Goal: Task Accomplishment & Management: Use online tool/utility

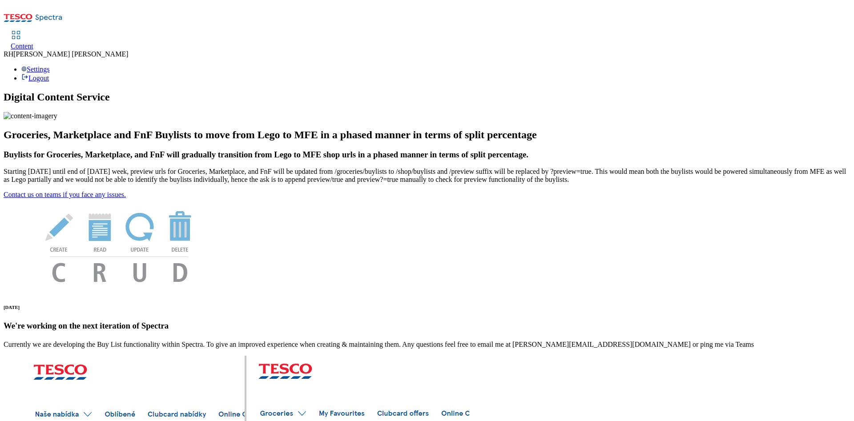
click at [33, 42] on span "Content" at bounding box center [22, 46] width 23 height 8
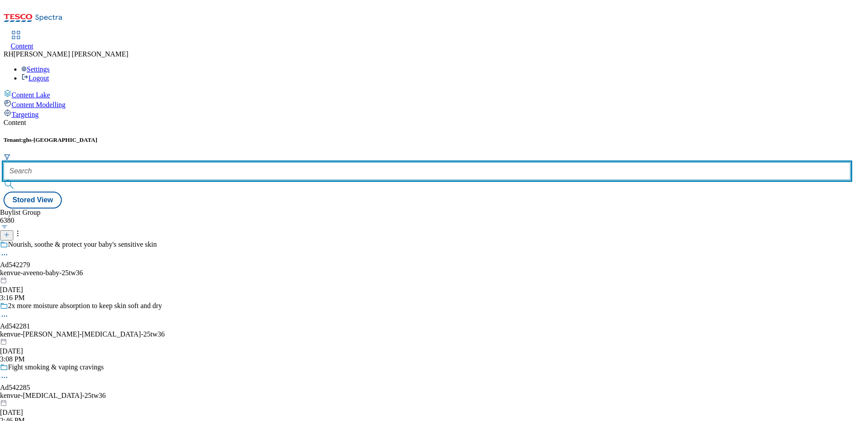
click at [207, 162] on input "text" at bounding box center [427, 171] width 847 height 18
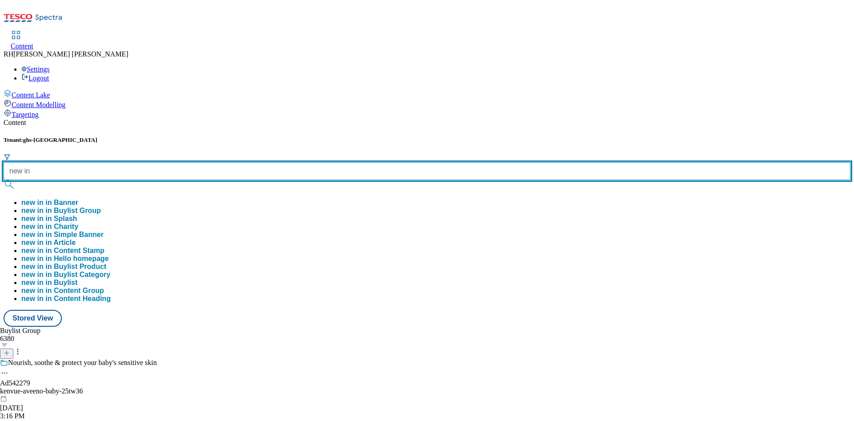
type input "new in"
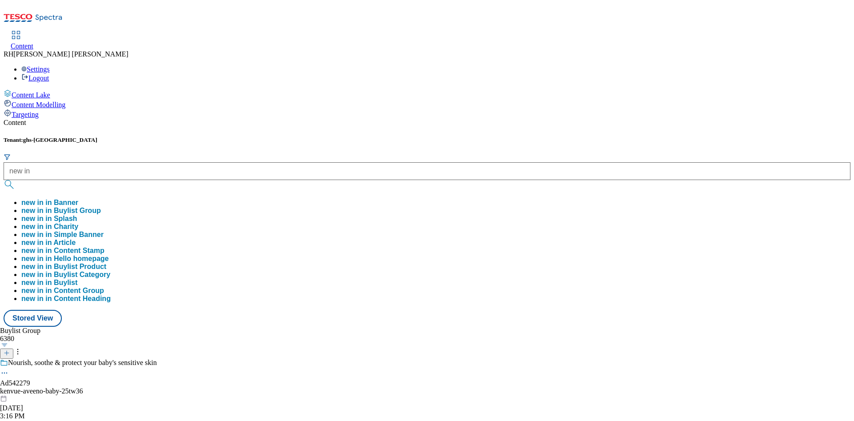
click at [101, 207] on button "new in in Buylist Group" at bounding box center [61, 211] width 80 height 8
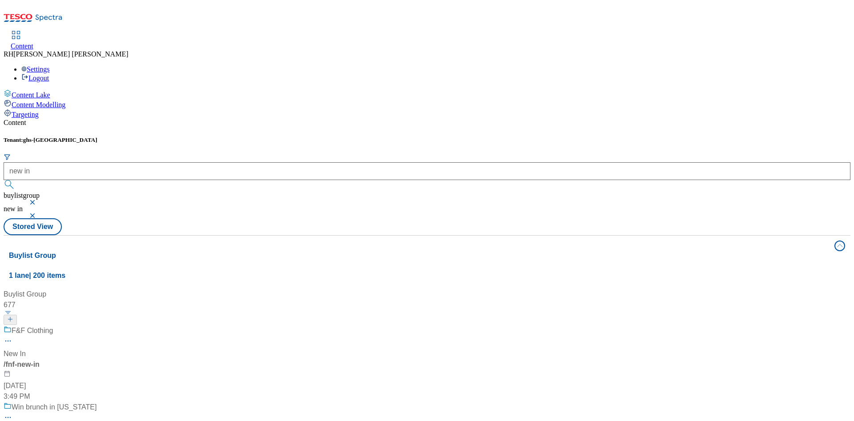
click at [119, 326] on div "F&F Clothing New In / fnf-new-in [DATE] 3:49 PM" at bounding box center [61, 364] width 115 height 77
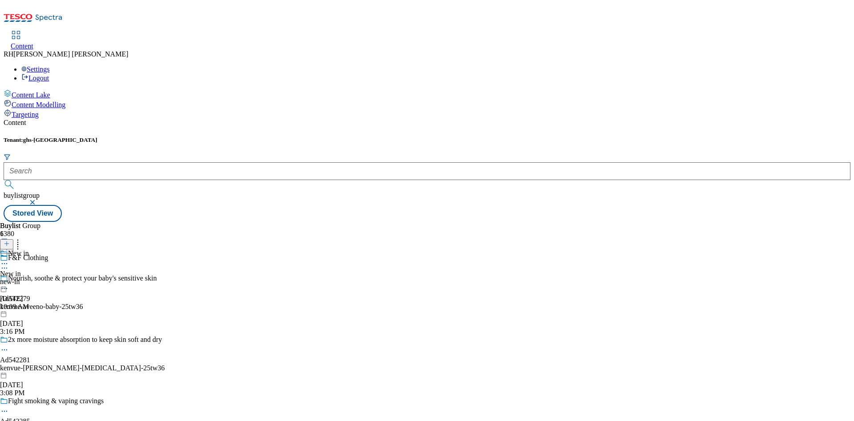
click at [29, 278] on div "new-in" at bounding box center [14, 282] width 29 height 8
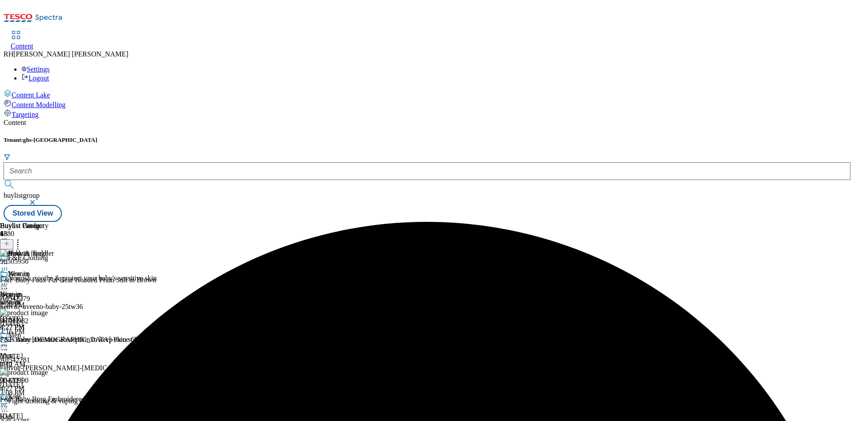
scroll to position [12, 0]
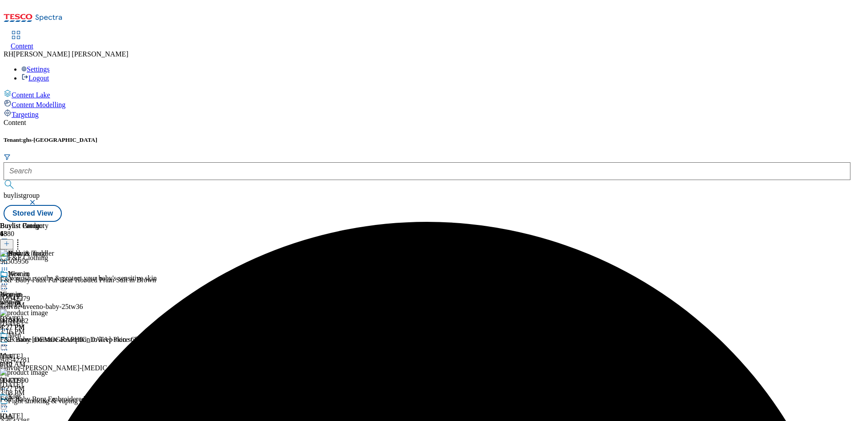
click at [22, 238] on icon at bounding box center [17, 242] width 9 height 9
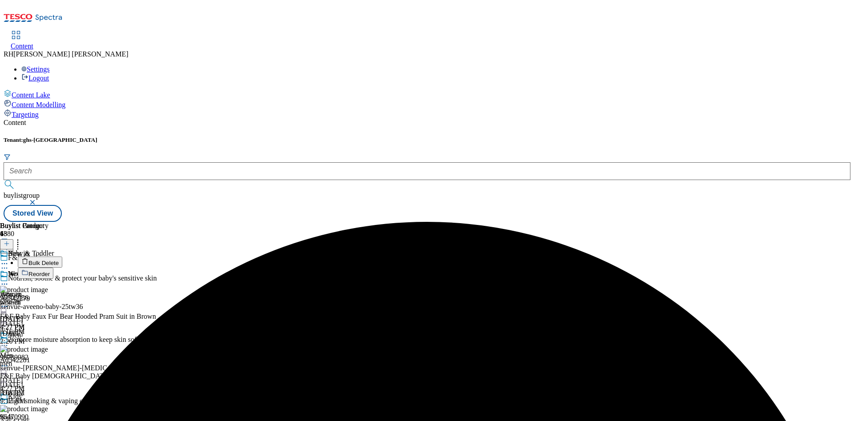
click at [59, 260] on span "Bulk Delete" at bounding box center [43, 263] width 30 height 7
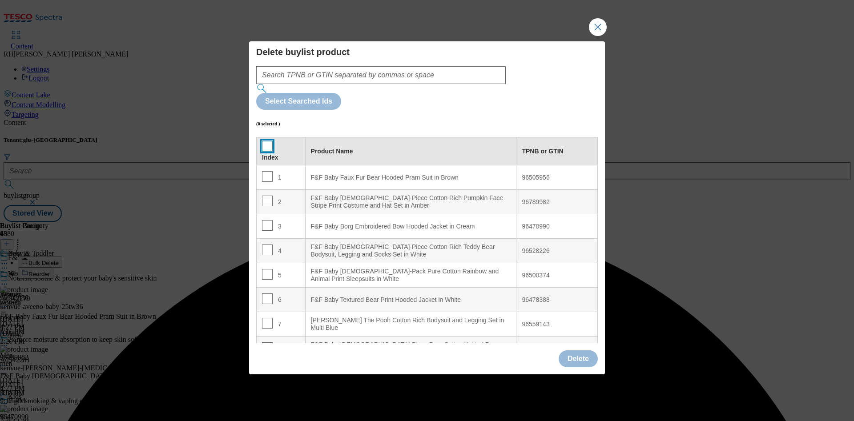
click at [269, 141] on input "Modal" at bounding box center [267, 146] width 11 height 11
checkbox input "true"
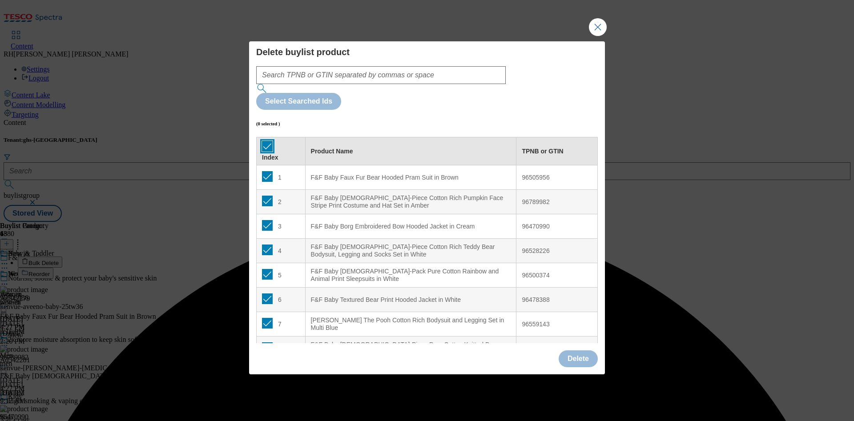
checkbox input "true"
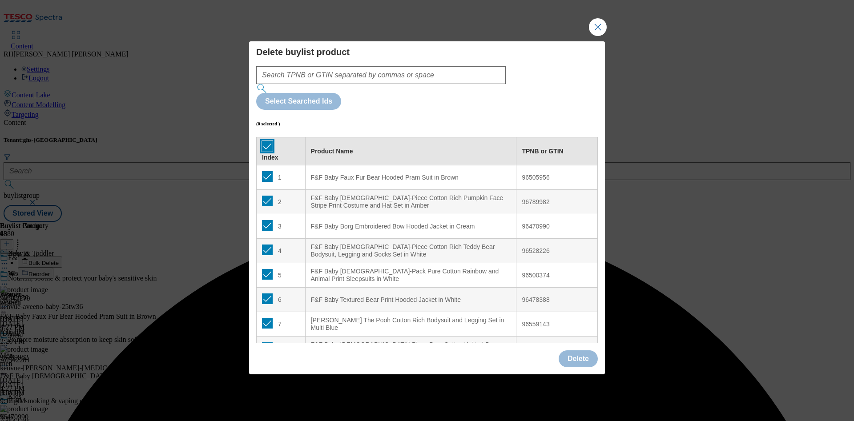
checkbox input "true"
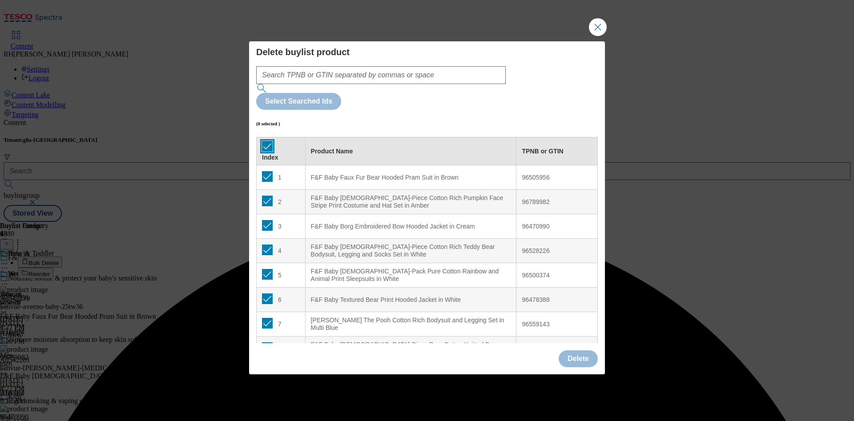
checkbox input "true"
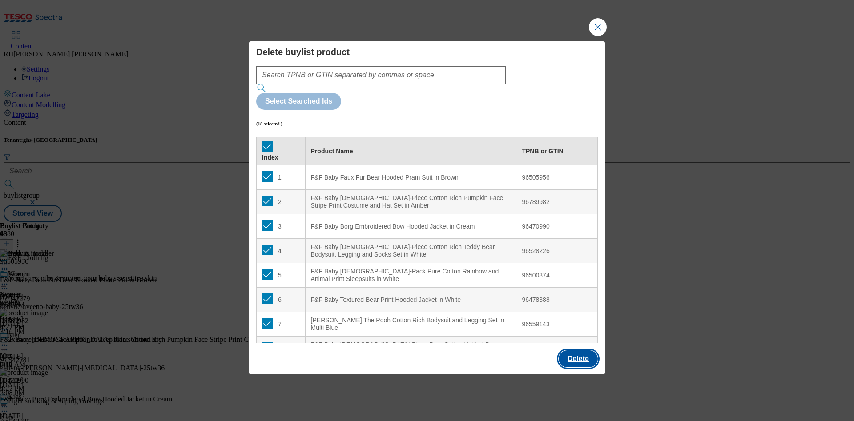
click at [577, 351] on button "Delete" at bounding box center [578, 359] width 39 height 17
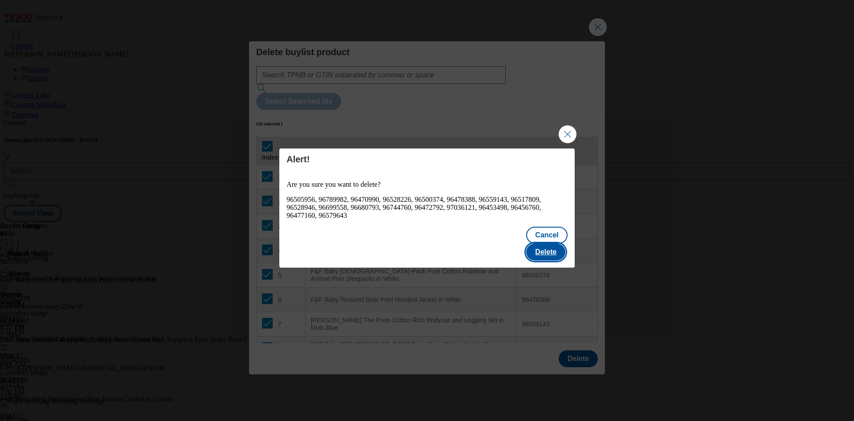
click at [560, 246] on button "Delete" at bounding box center [545, 252] width 39 height 17
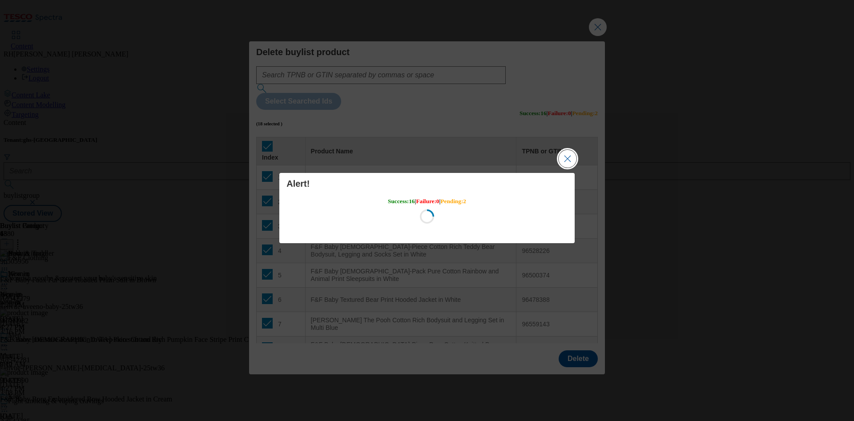
scroll to position [0, 0]
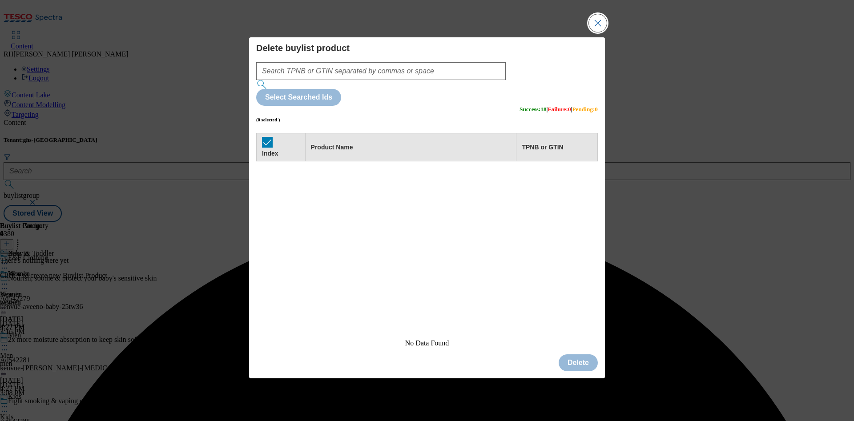
click at [599, 32] on button "Close Modal" at bounding box center [598, 23] width 18 height 18
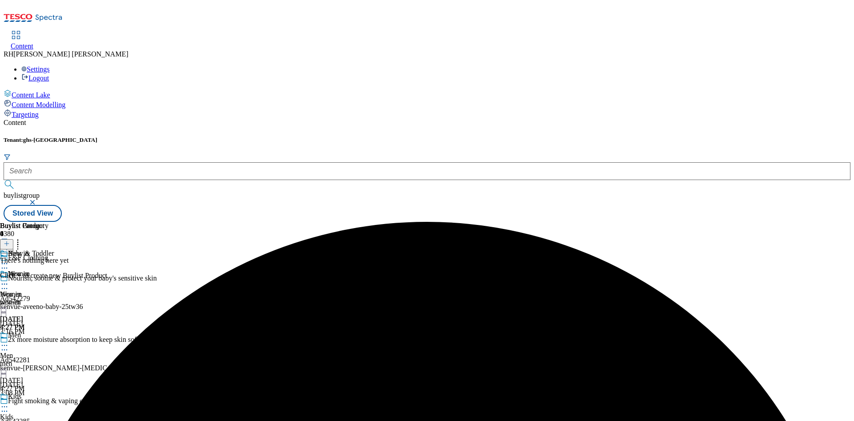
click at [10, 241] on icon at bounding box center [7, 244] width 6 height 6
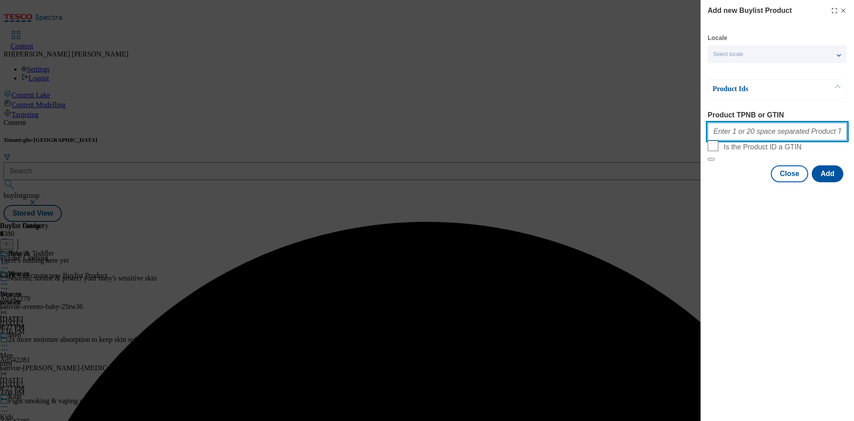
click at [761, 141] on input "Product TPNB or GTIN" at bounding box center [777, 132] width 139 height 18
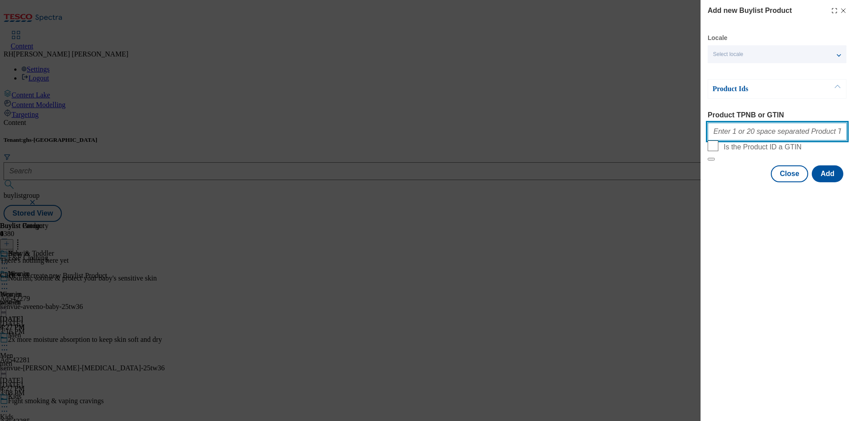
paste input "96743011 96739110 96890763 96763989 97029654 96901280 96730752 96529507 9647204…"
type input "96743011 96739110 96890763 96763989 97029654 96901280 96730752 96529507 9647204…"
click at [835, 182] on button "Add" at bounding box center [828, 174] width 32 height 17
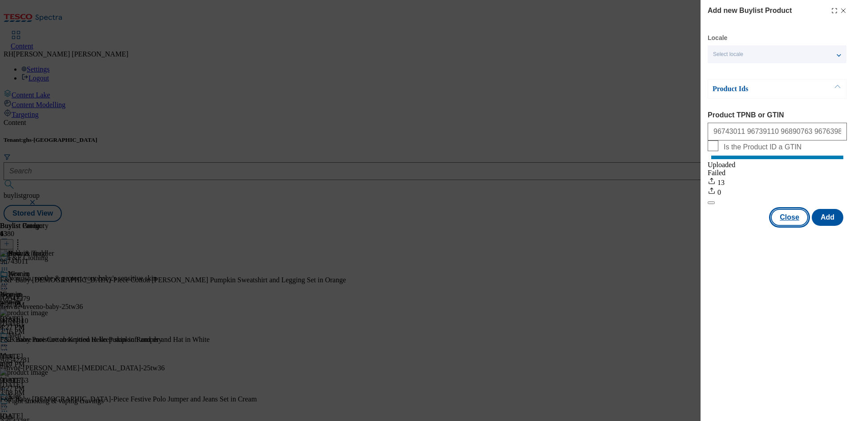
click at [788, 226] on button "Close" at bounding box center [789, 217] width 37 height 17
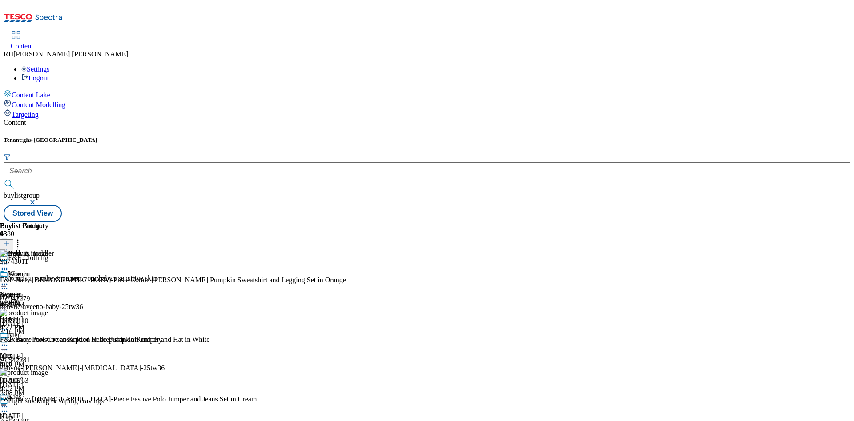
scroll to position [932, 0]
click at [9, 259] on icon at bounding box center [4, 263] width 9 height 9
click at [38, 279] on span "Edit" at bounding box center [33, 282] width 10 height 7
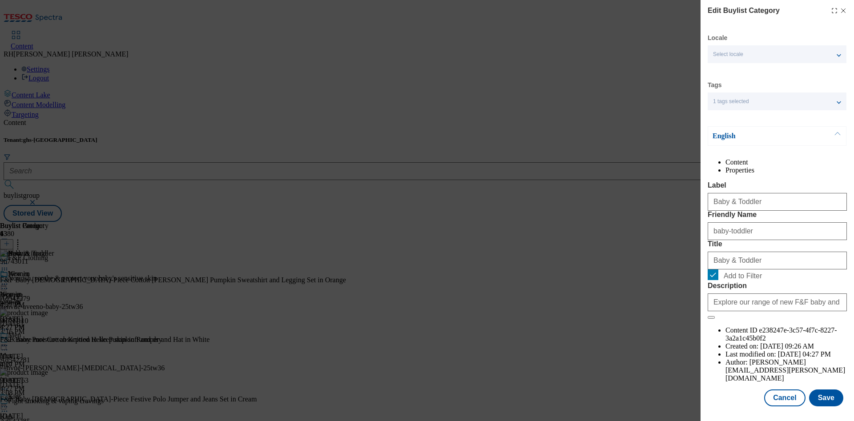
scroll to position [27, 0]
click at [812, 390] on button "Save" at bounding box center [826, 398] width 34 height 17
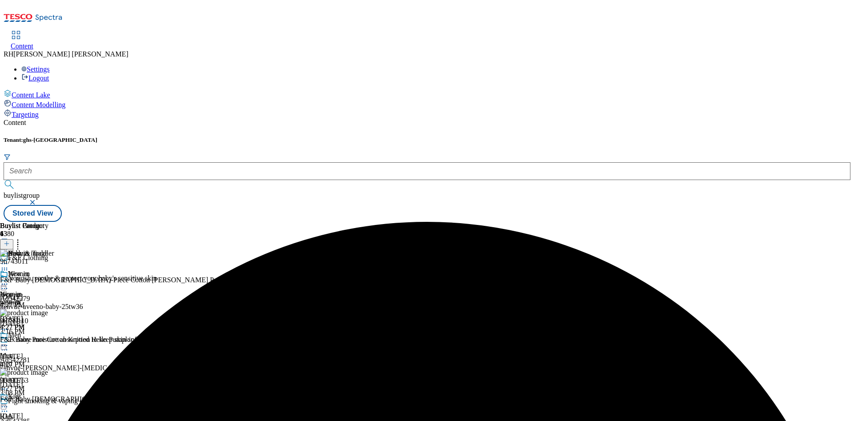
click at [3, 263] on circle at bounding box center [2, 263] width 1 height 1
click at [48, 320] on span "Preview" at bounding box center [38, 323] width 21 height 7
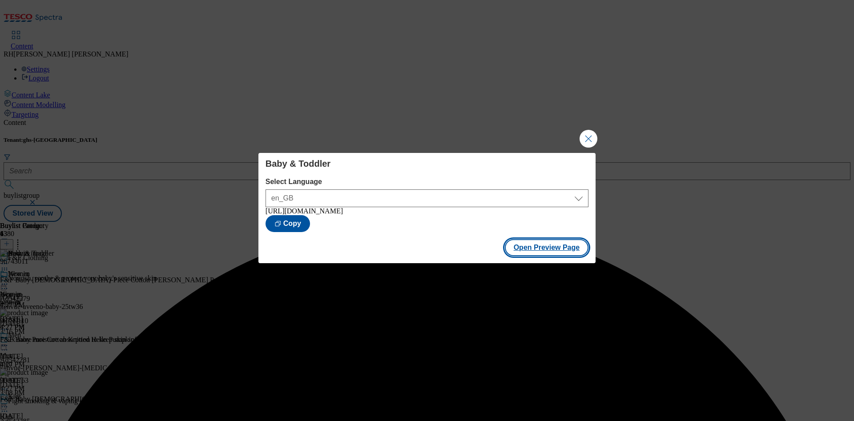
click at [558, 249] on button "Open Preview Page" at bounding box center [547, 247] width 84 height 17
click at [590, 135] on button "Close Modal" at bounding box center [589, 139] width 18 height 18
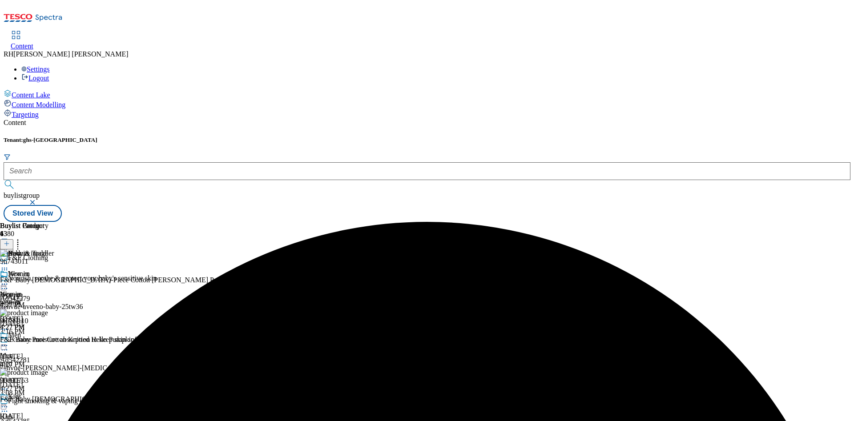
click at [8, 263] on circle at bounding box center [6, 263] width 1 height 1
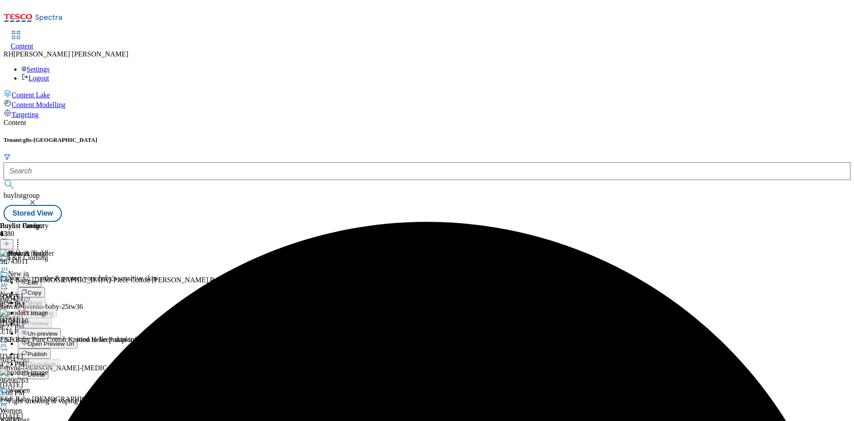
click at [47, 351] on span "Publish" at bounding box center [38, 354] width 20 height 7
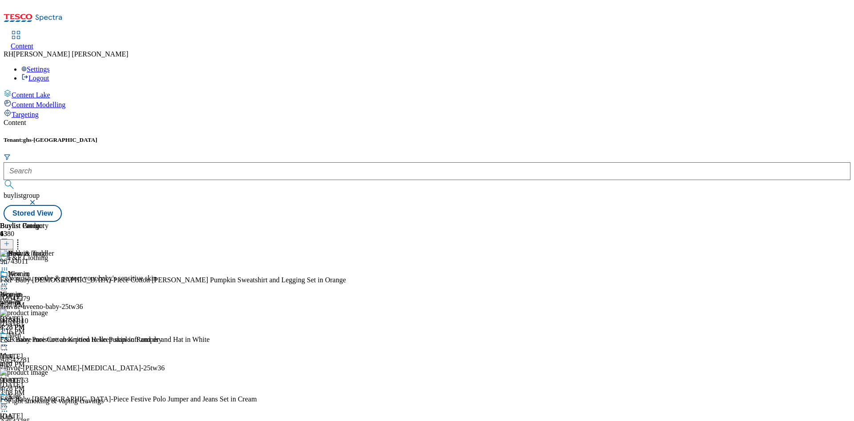
click at [13, 352] on div "Men" at bounding box center [6, 356] width 13 height 8
click at [9, 341] on icon at bounding box center [4, 345] width 9 height 9
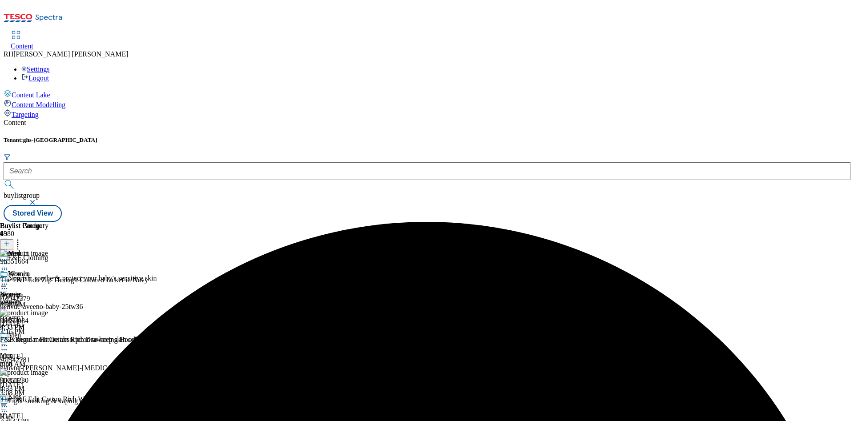
click at [9, 341] on icon at bounding box center [4, 345] width 9 height 9
click at [61, 410] on button "Un-preview" at bounding box center [39, 415] width 43 height 10
click at [22, 238] on icon at bounding box center [17, 242] width 9 height 9
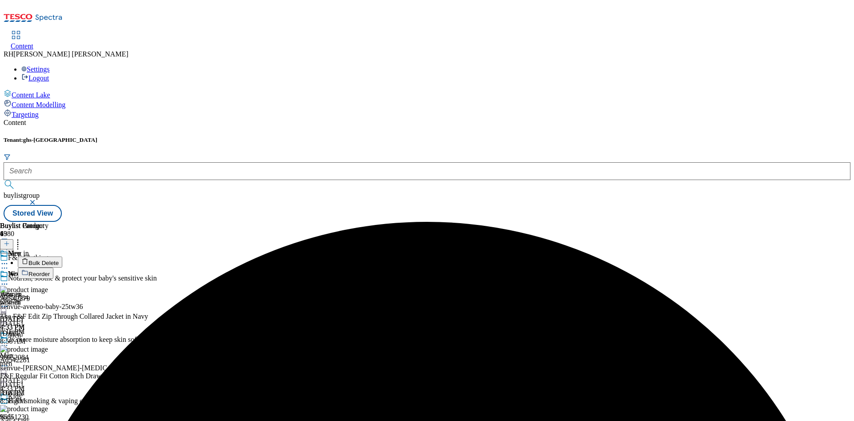
click at [59, 260] on span "Bulk Delete" at bounding box center [43, 263] width 30 height 7
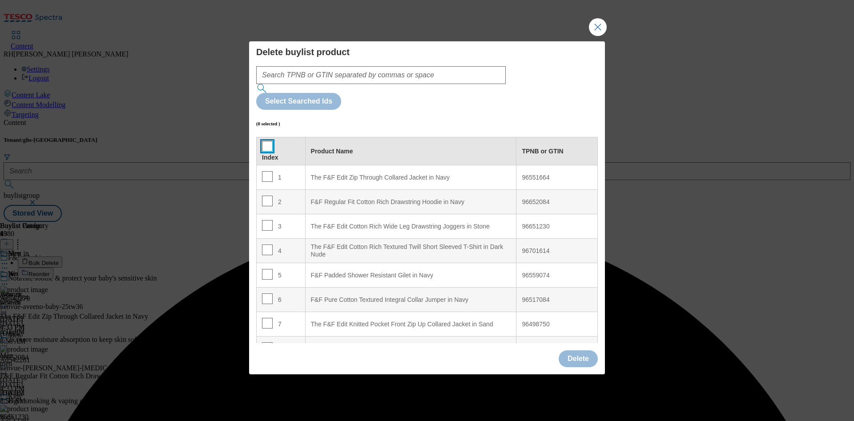
click at [267, 141] on input "Modal" at bounding box center [267, 146] width 11 height 11
checkbox input "true"
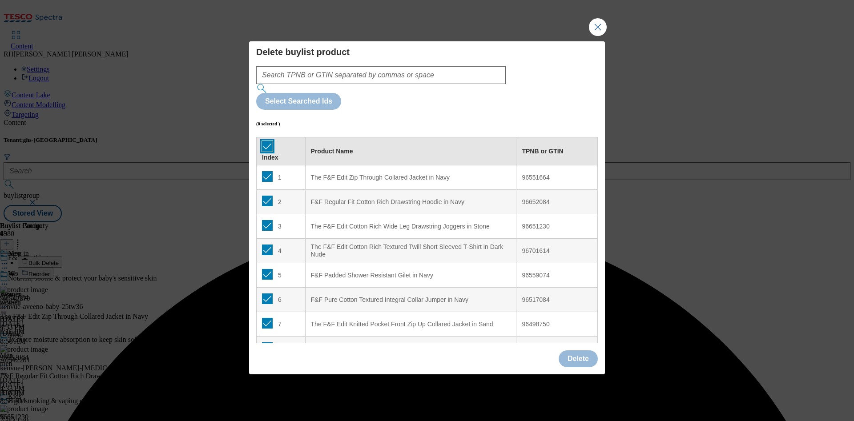
checkbox input "true"
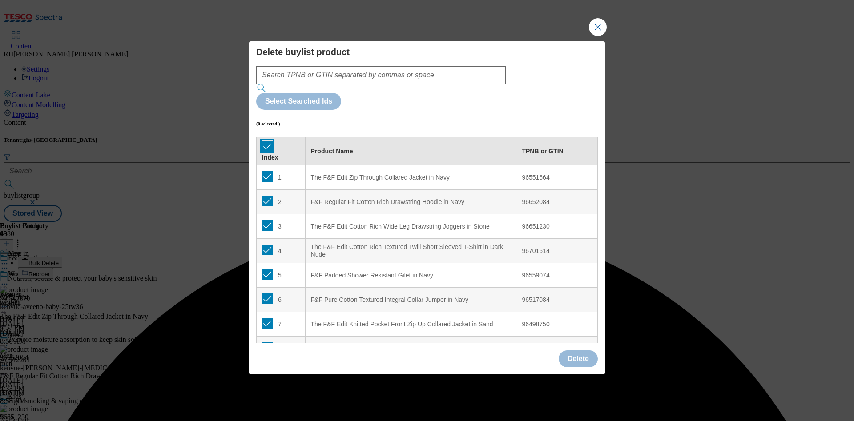
checkbox input "true"
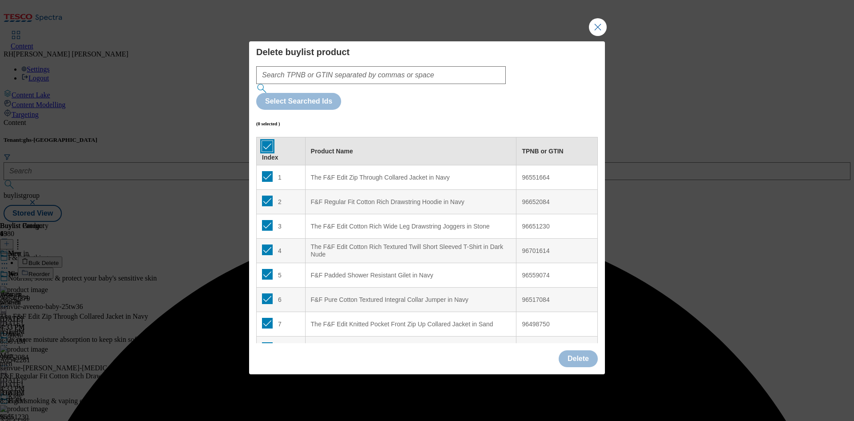
checkbox input "true"
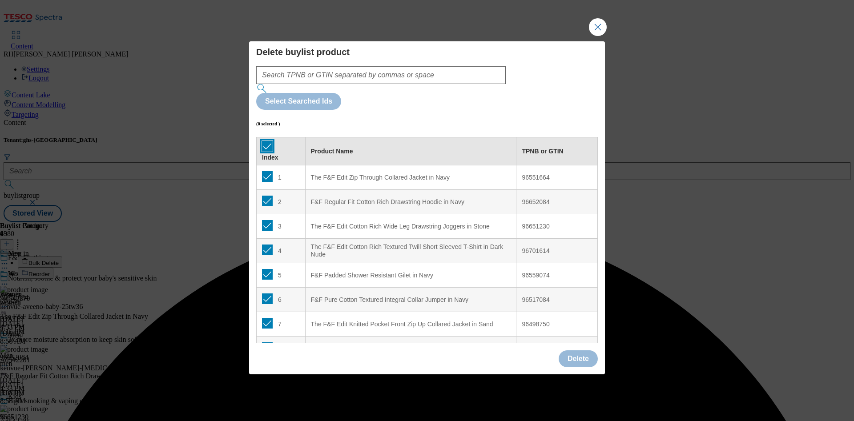
checkbox input "true"
click at [579, 351] on button "Delete" at bounding box center [578, 359] width 39 height 17
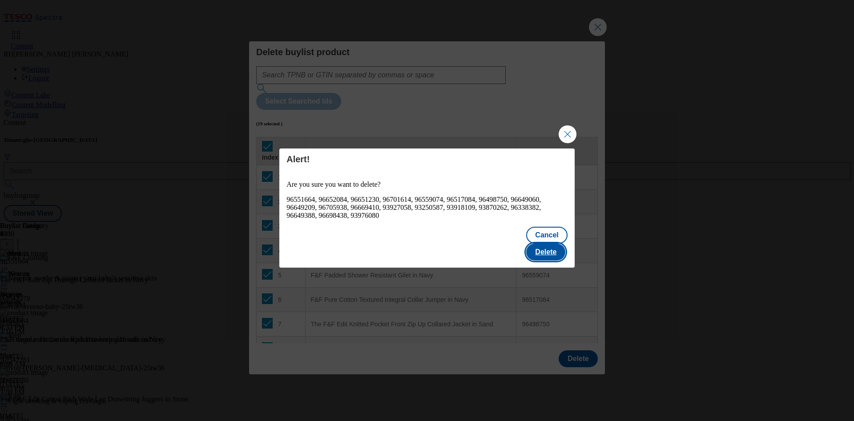
click at [551, 252] on button "Delete" at bounding box center [545, 252] width 39 height 17
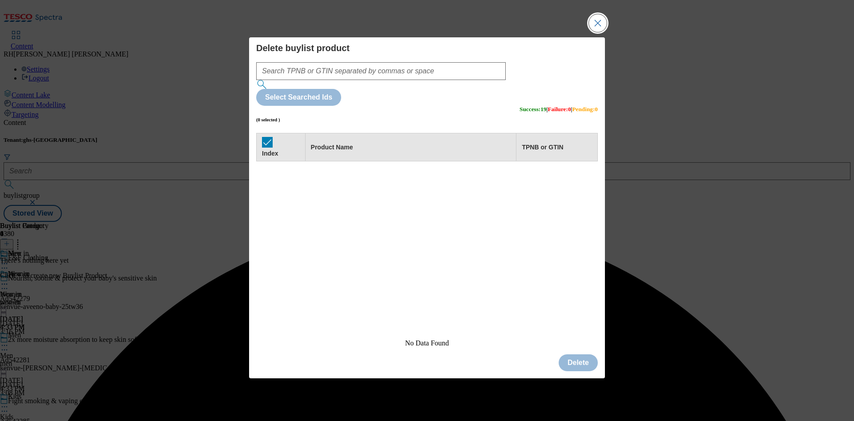
click at [590, 32] on button "Close Modal" at bounding box center [598, 23] width 18 height 18
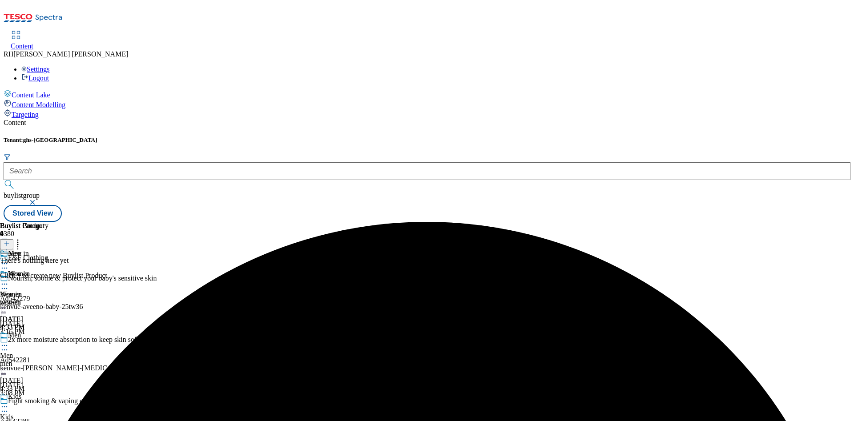
click at [10, 241] on icon at bounding box center [7, 244] width 6 height 6
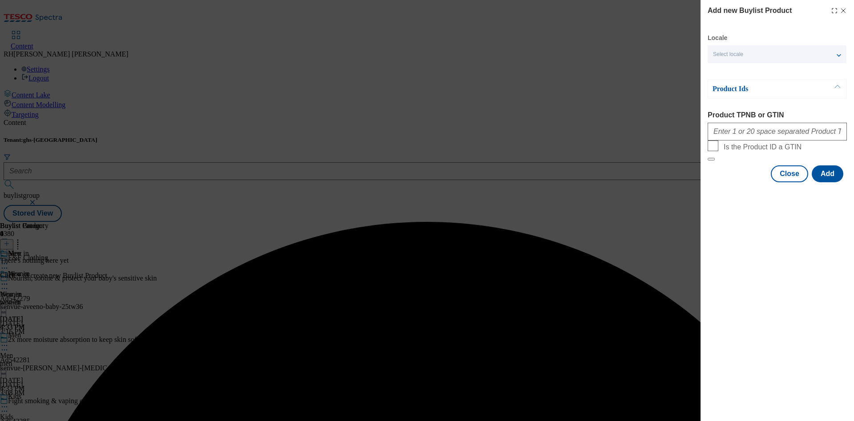
click at [796, 125] on div "Modal" at bounding box center [777, 129] width 139 height 21
click at [799, 134] on input "Product TPNB or GTIN" at bounding box center [777, 132] width 139 height 18
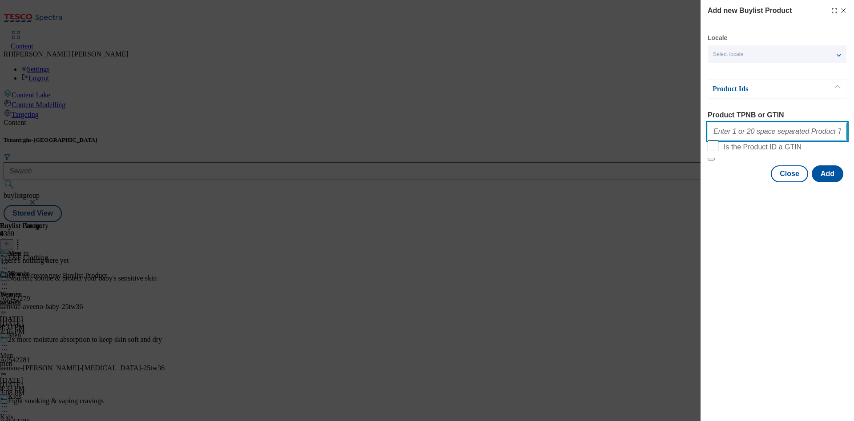
paste input "96651972 96652389 96516528 96685252 96649273 96851666 96851764 96597022 9665344…"
type input "96651972 96652389 96516528 96685252 96649273 96851666 96851764 96597022 9665344…"
click at [824, 182] on button "Add" at bounding box center [828, 174] width 32 height 17
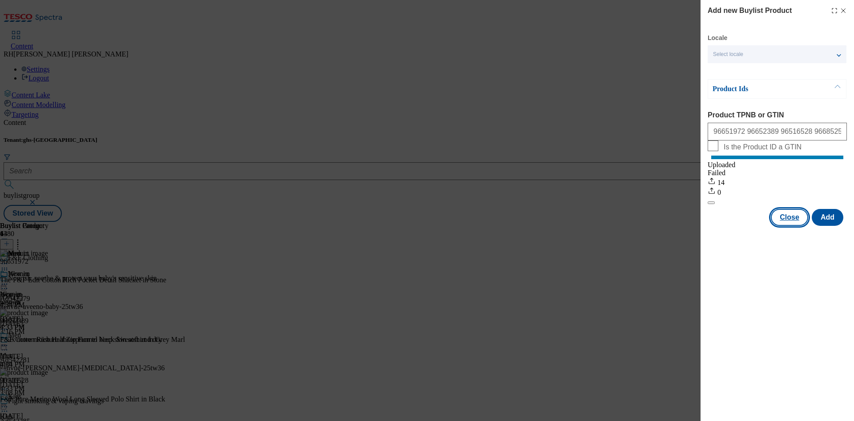
click at [791, 226] on button "Close" at bounding box center [789, 217] width 37 height 17
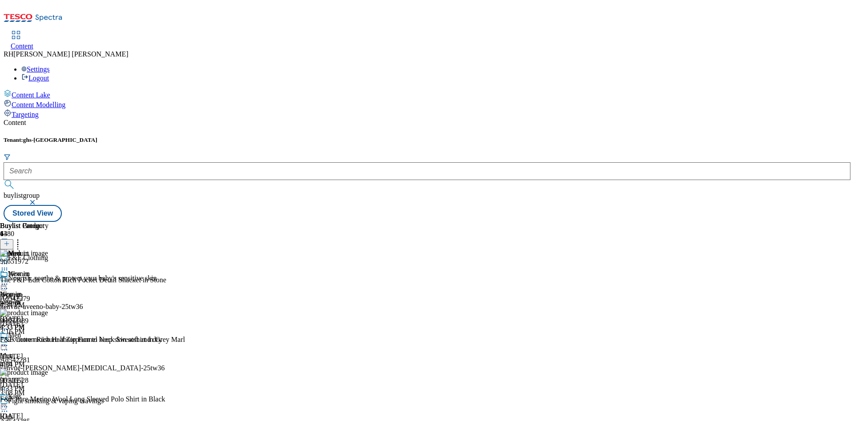
click at [9, 341] on icon at bounding box center [4, 345] width 9 height 9
click at [38, 361] on span "Edit" at bounding box center [33, 364] width 10 height 7
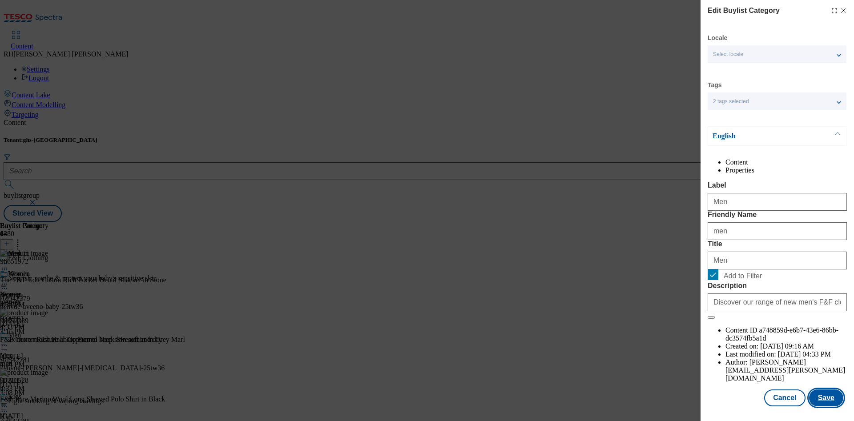
scroll to position [27, 0]
click at [823, 394] on button "Save" at bounding box center [826, 398] width 34 height 17
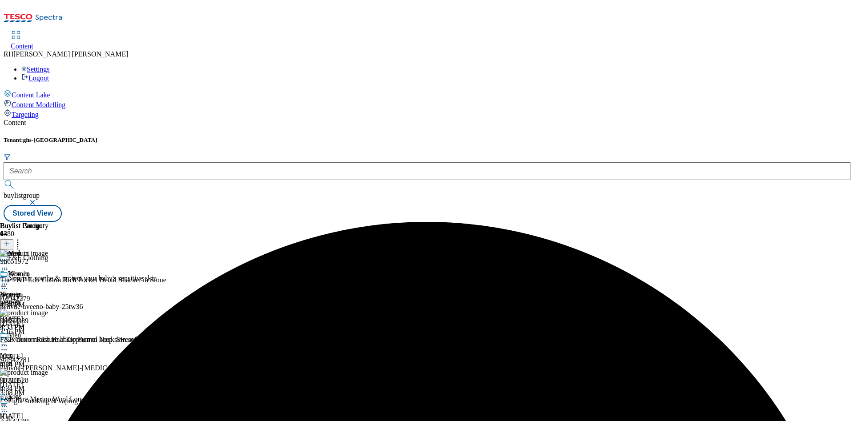
click at [5, 345] on circle at bounding box center [4, 345] width 1 height 1
click at [48, 402] on span "Preview" at bounding box center [38, 405] width 21 height 7
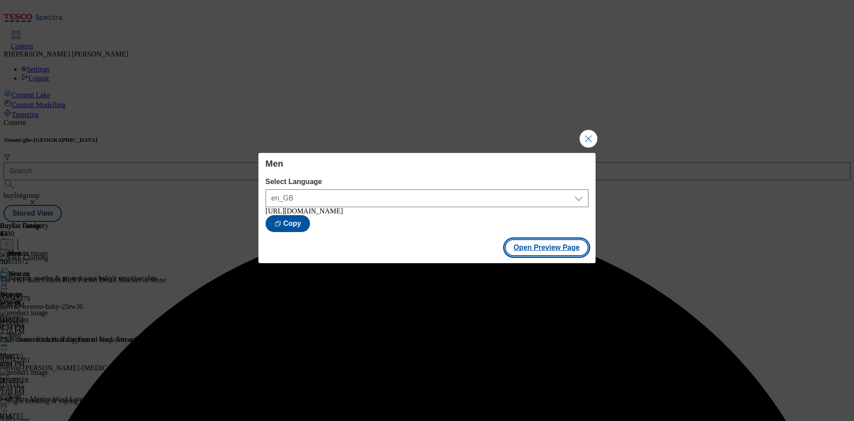
click at [555, 256] on button "Open Preview Page" at bounding box center [547, 247] width 84 height 17
click at [593, 137] on button "Close Modal" at bounding box center [589, 139] width 18 height 18
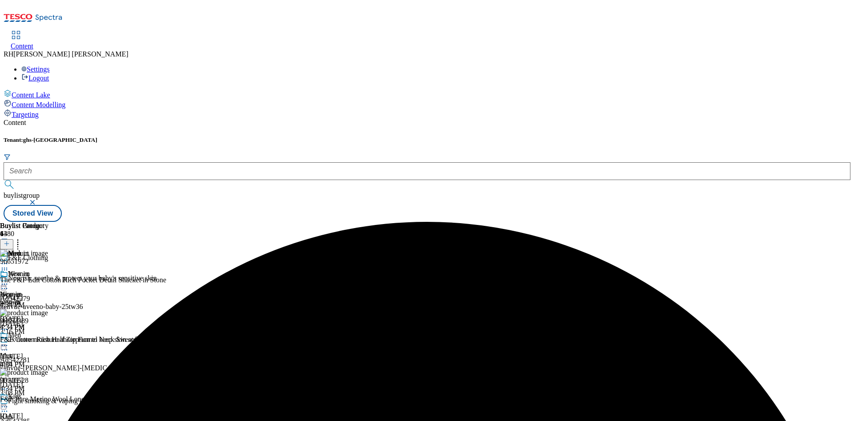
click at [9, 341] on icon at bounding box center [4, 345] width 9 height 9
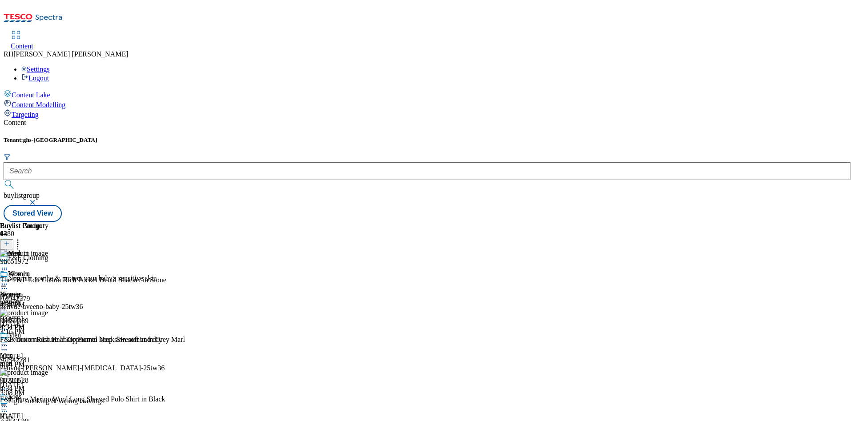
click at [54, 393] on div "Kids Kids kids [DATE] 4:34 PM" at bounding box center [27, 423] width 54 height 61
click at [9, 403] on icon at bounding box center [4, 407] width 9 height 9
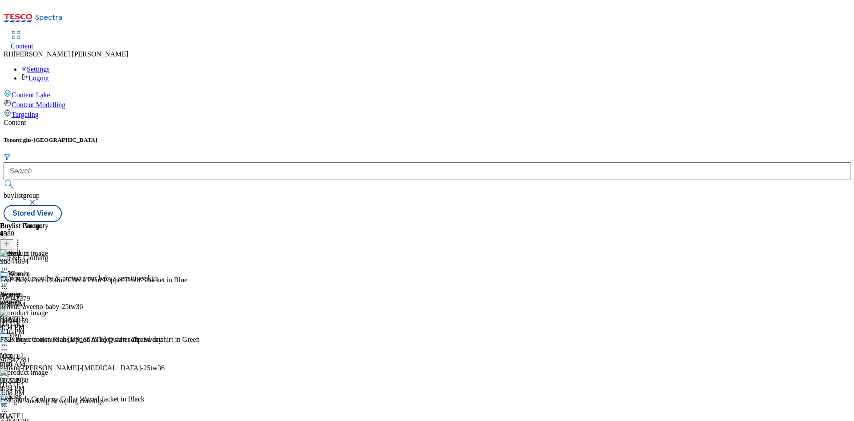
click at [9, 403] on icon at bounding box center [4, 407] width 9 height 9
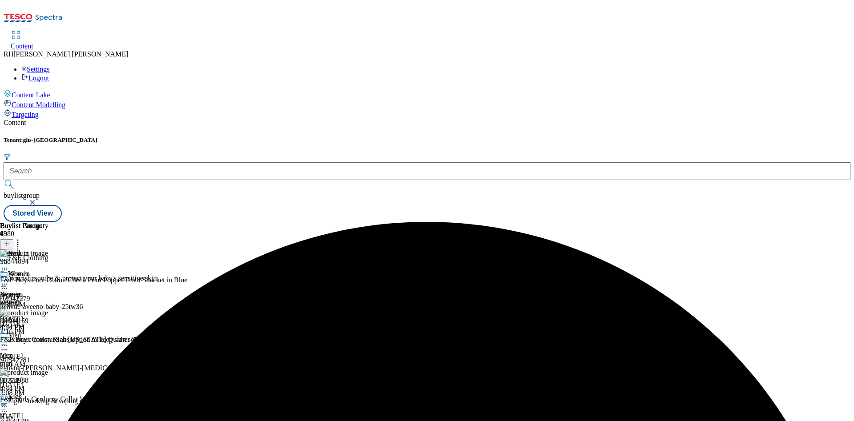
click at [9, 403] on icon at bounding box center [4, 407] width 9 height 9
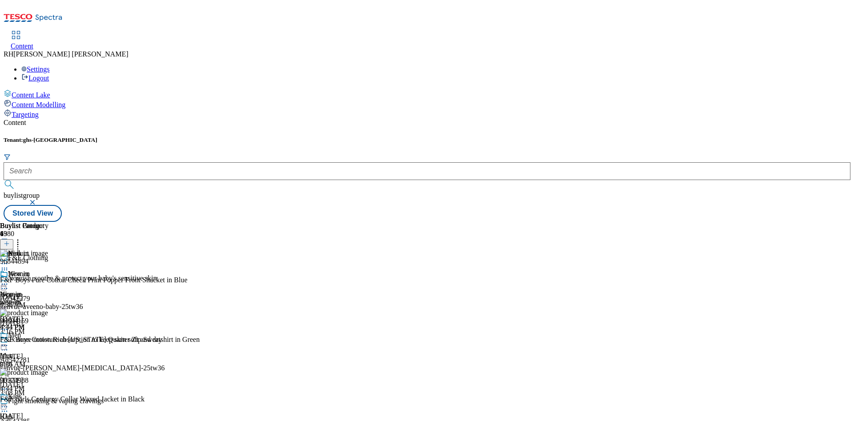
click at [9, 403] on icon at bounding box center [4, 407] width 9 height 9
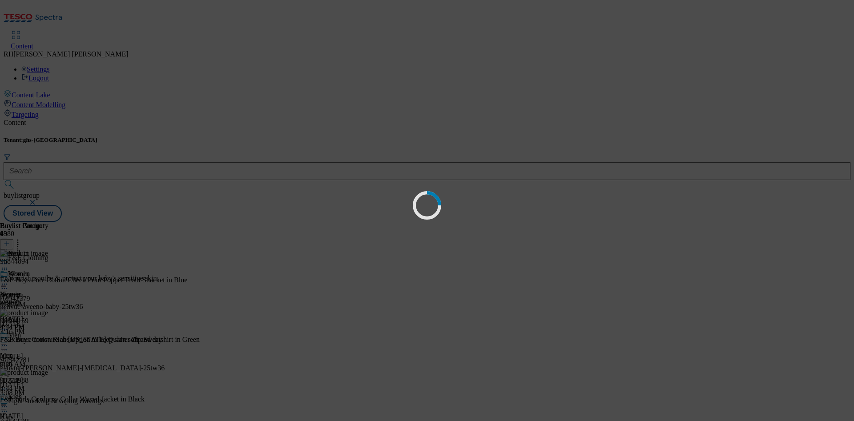
scroll to position [0, 0]
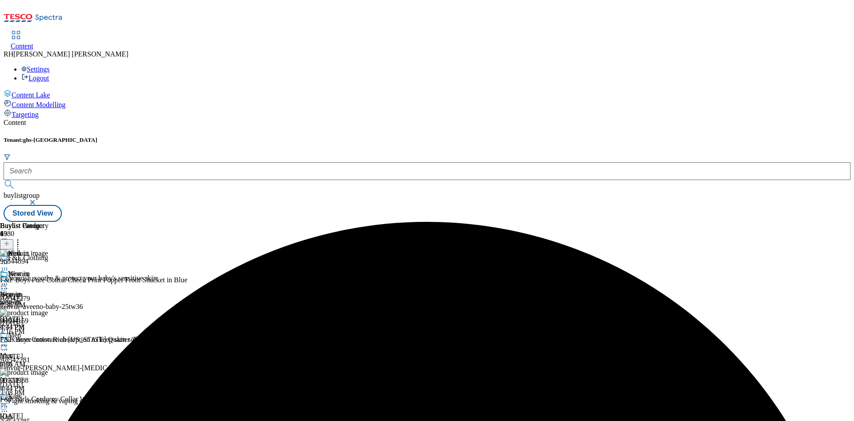
click at [19, 242] on circle at bounding box center [17, 242] width 1 height 1
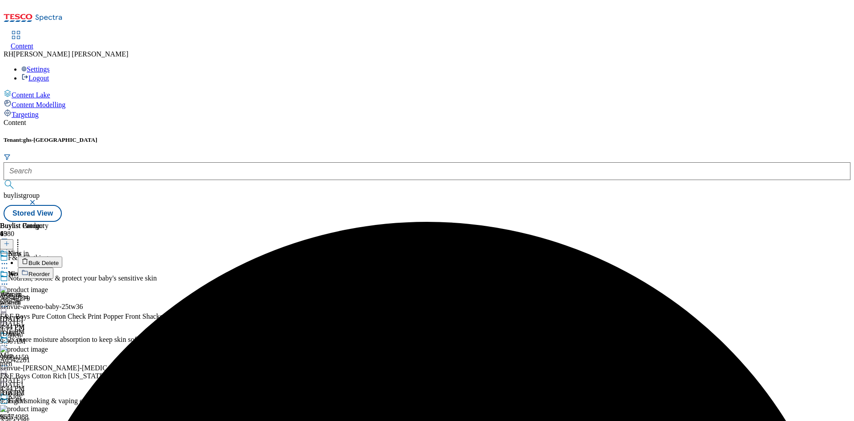
click at [59, 260] on span "Bulk Delete" at bounding box center [43, 263] width 30 height 7
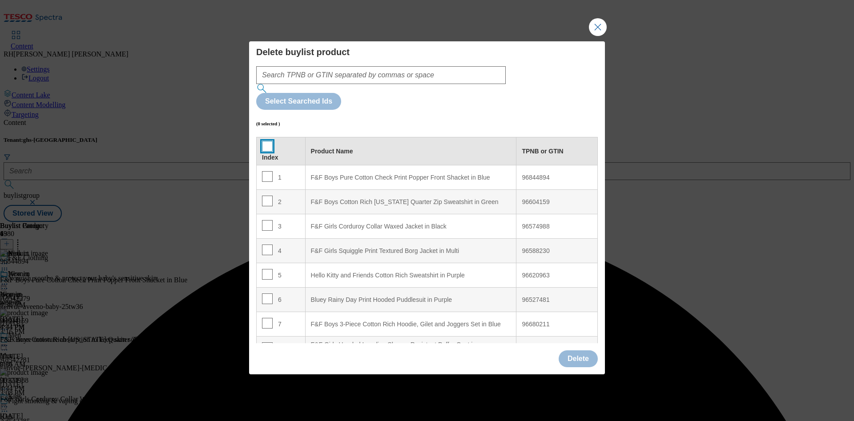
click at [267, 141] on input "Modal" at bounding box center [267, 146] width 11 height 11
checkbox input "true"
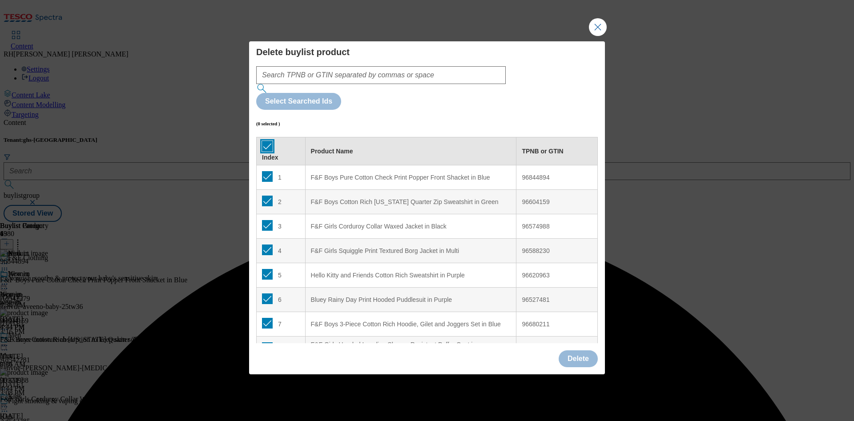
checkbox input "true"
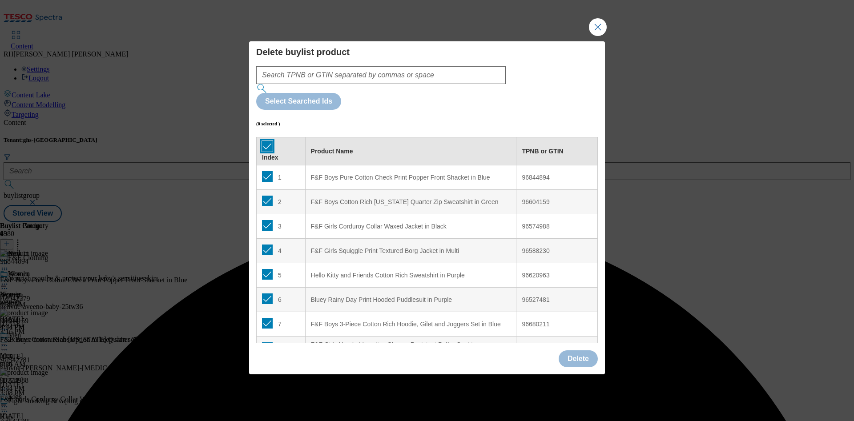
checkbox input "true"
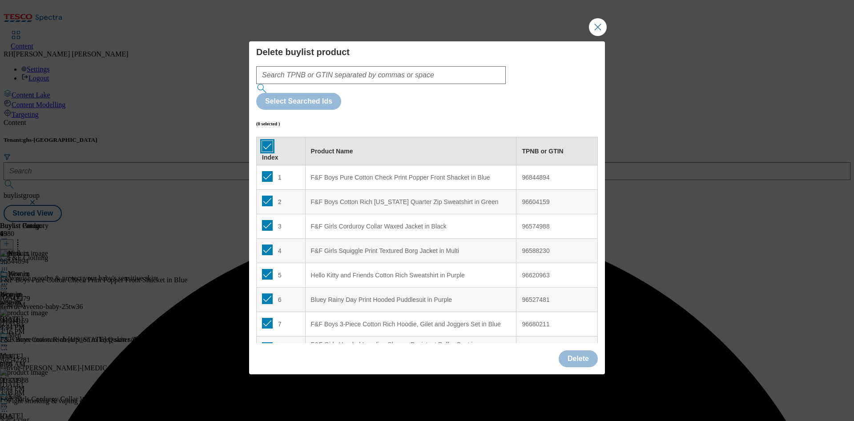
checkbox input "true"
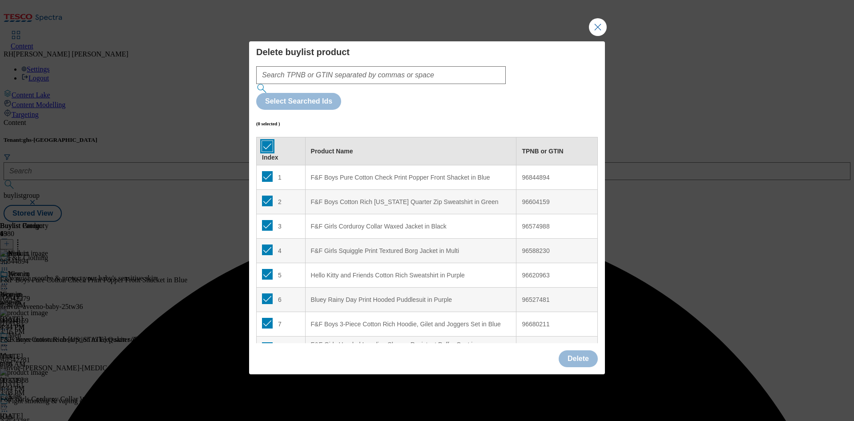
checkbox input "true"
click at [578, 351] on button "Delete" at bounding box center [578, 359] width 39 height 17
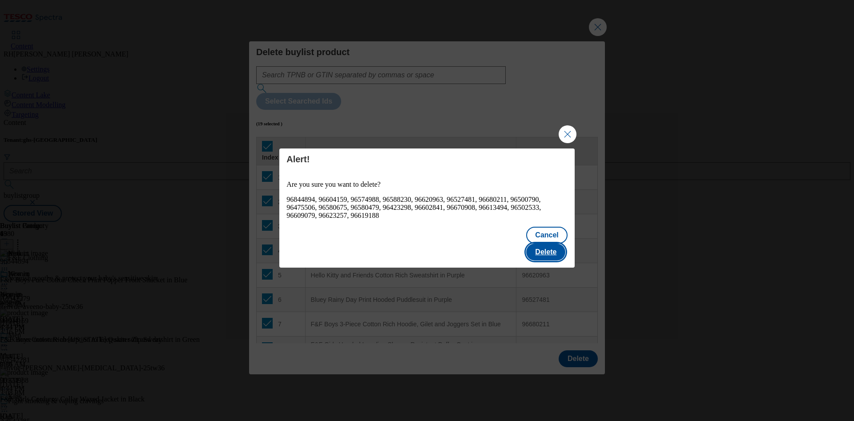
click at [561, 246] on button "Delete" at bounding box center [545, 252] width 39 height 17
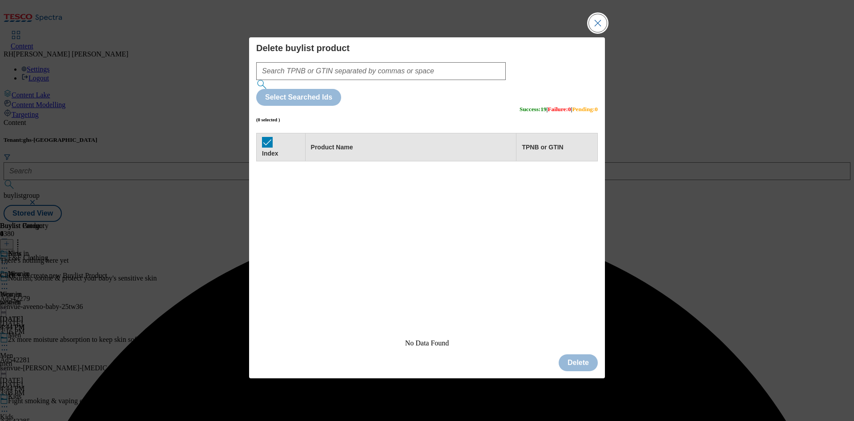
click at [607, 32] on button "Close Modal" at bounding box center [598, 23] width 18 height 18
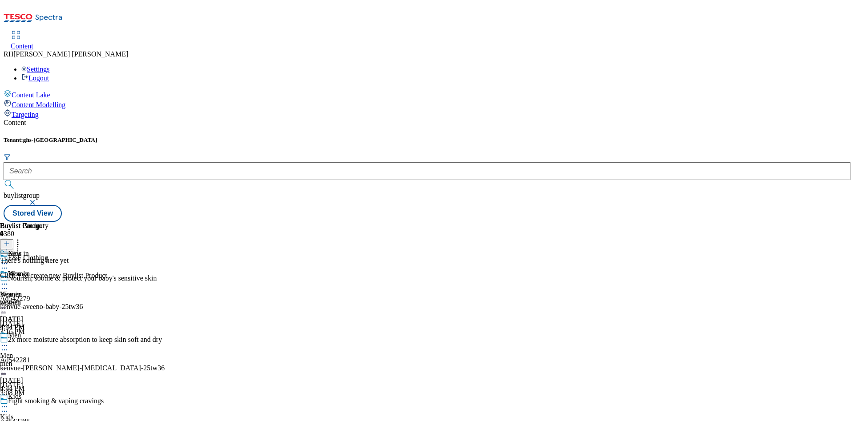
click at [10, 241] on icon at bounding box center [7, 244] width 6 height 6
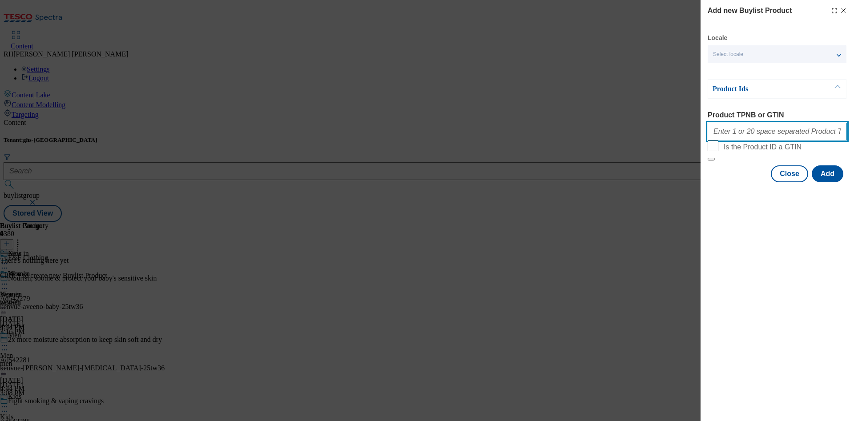
click at [751, 131] on input "Product TPNB or GTIN" at bounding box center [777, 132] width 139 height 18
paste input "96586507 96838153 96830858 96586657 96845052 96827327 96782062 96586818 9658657…"
type input "96586507 96838153 96830858 96586657 96845052 96827327 96782062 96586818 9658657…"
click at [829, 182] on button "Add" at bounding box center [828, 174] width 32 height 17
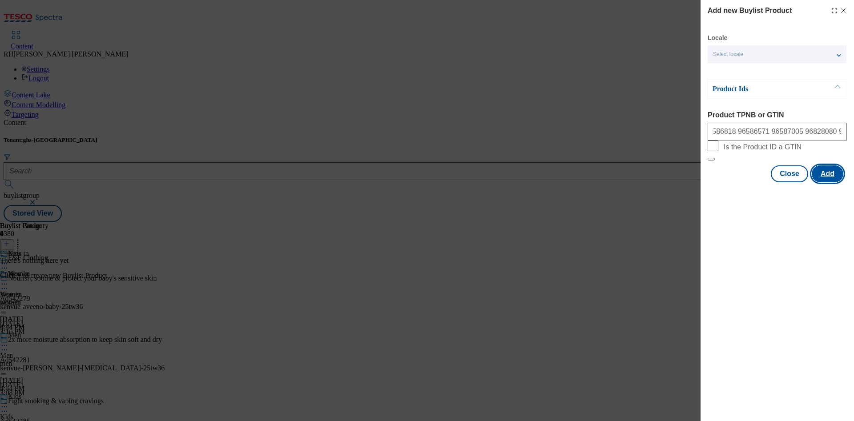
scroll to position [0, 0]
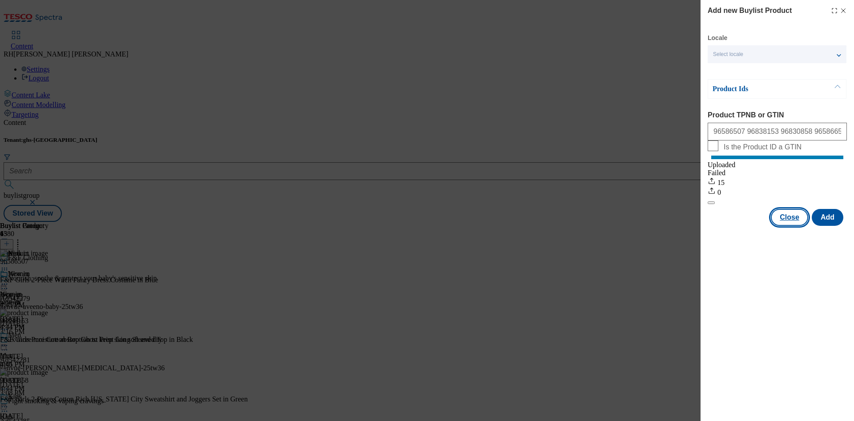
click at [789, 226] on button "Close" at bounding box center [789, 217] width 37 height 17
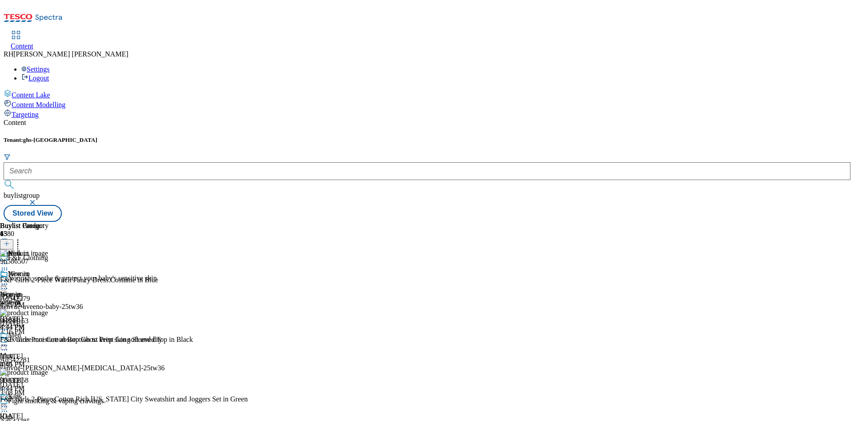
click at [22, 238] on icon at bounding box center [17, 242] width 9 height 9
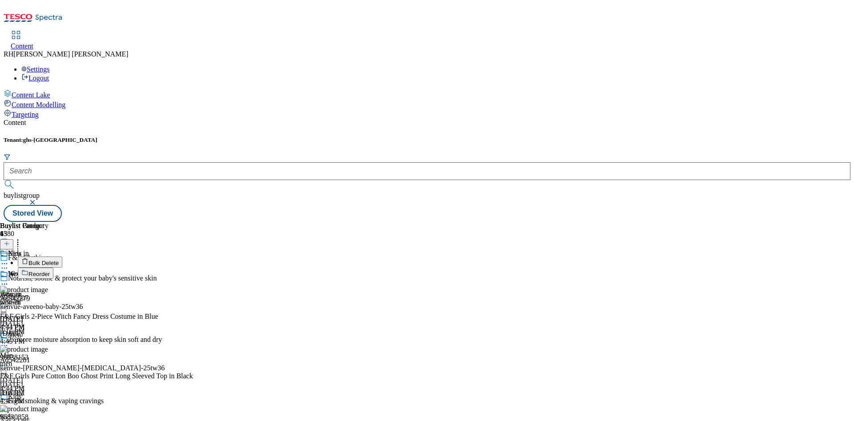
click at [50, 271] on span "Reorder" at bounding box center [38, 274] width 21 height 7
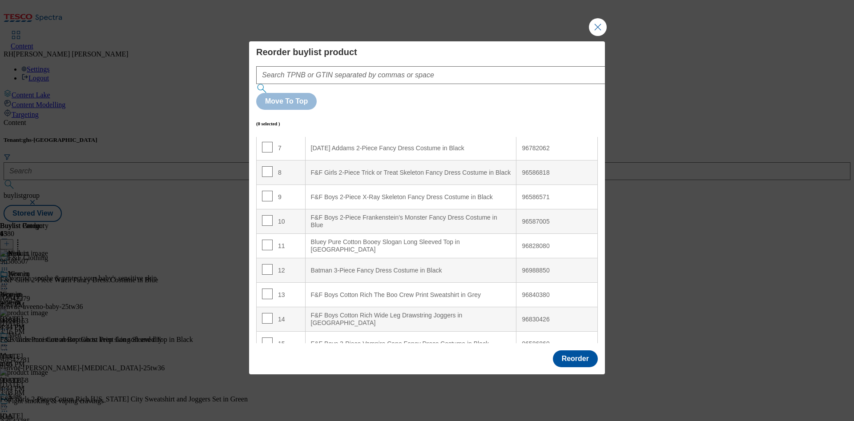
scroll to position [186, 0]
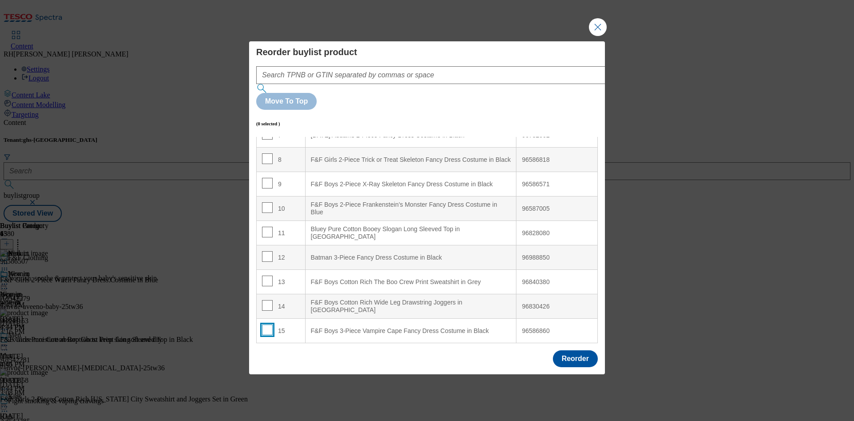
click at [266, 325] on input "Modal" at bounding box center [267, 330] width 11 height 11
checkbox input "true"
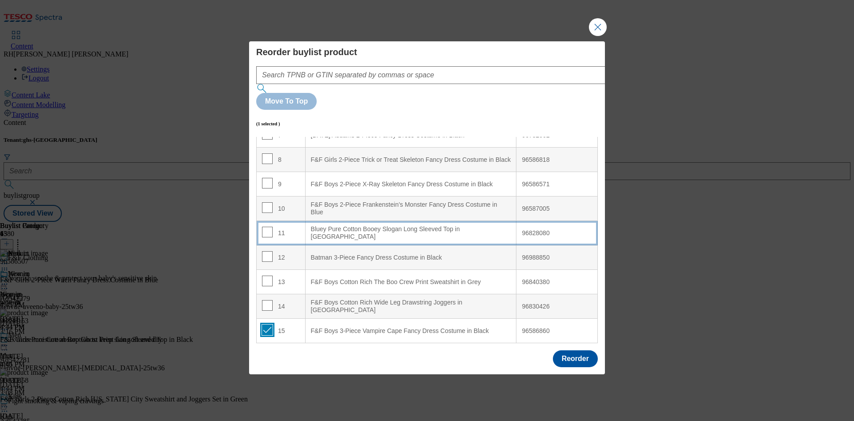
scroll to position [0, 0]
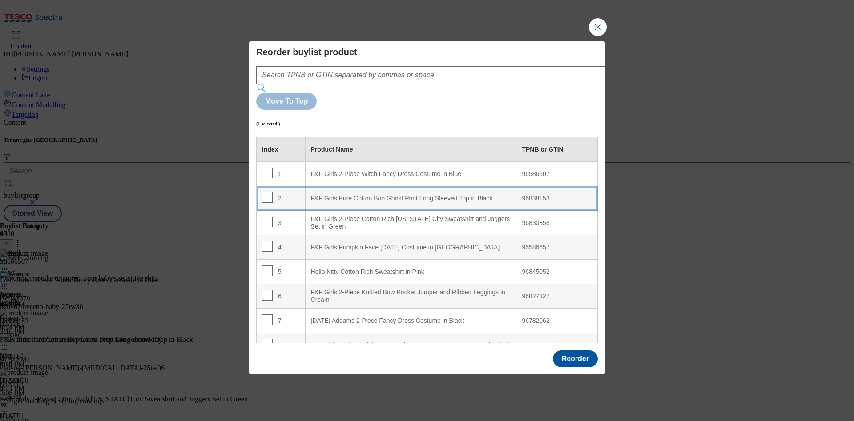
click at [465, 195] on div "F&F Girls Pure Cotton Boo Ghost Print Long Sleeved Top in Black" at bounding box center [411, 199] width 200 height 8
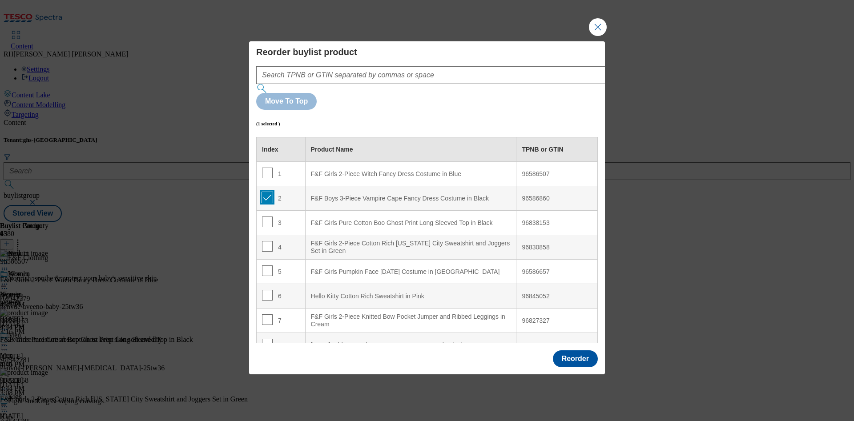
click at [265, 192] on input "Modal" at bounding box center [267, 197] width 11 height 11
checkbox input "false"
click at [270, 266] on input "Modal" at bounding box center [267, 271] width 11 height 11
checkbox input "true"
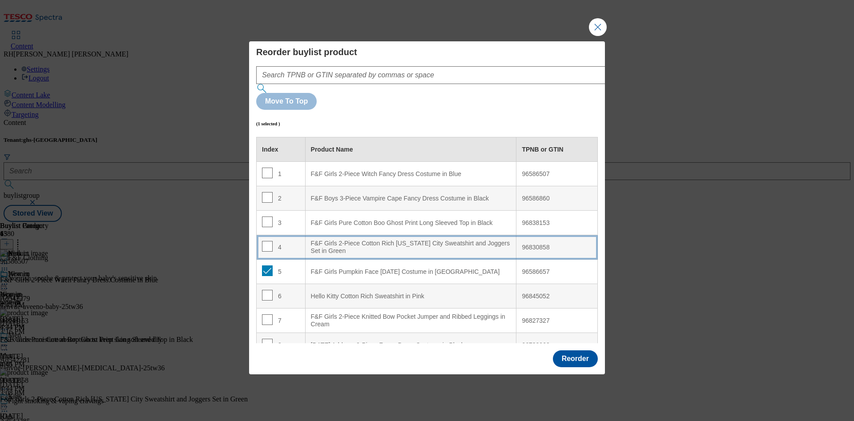
click at [384, 240] on div "F&F Girls 2-Piece Cotton Rich [US_STATE] City Sweatshirt and Joggers Set in Gre…" at bounding box center [411, 248] width 200 height 16
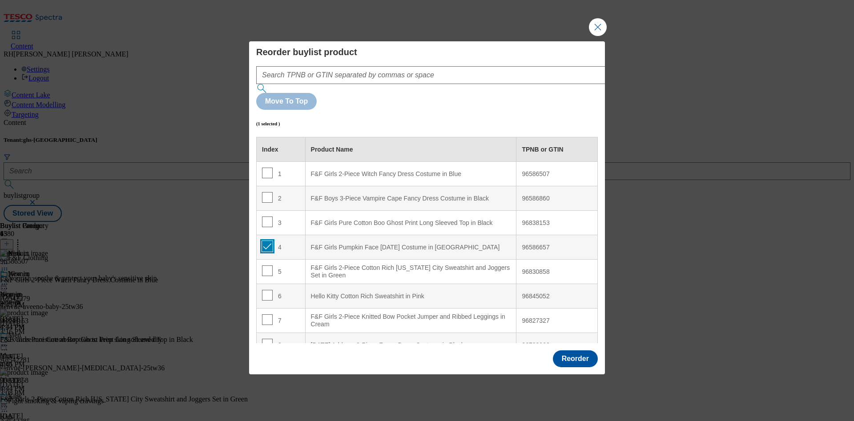
click at [265, 241] on input "Modal" at bounding box center [267, 246] width 11 height 11
checkbox input "false"
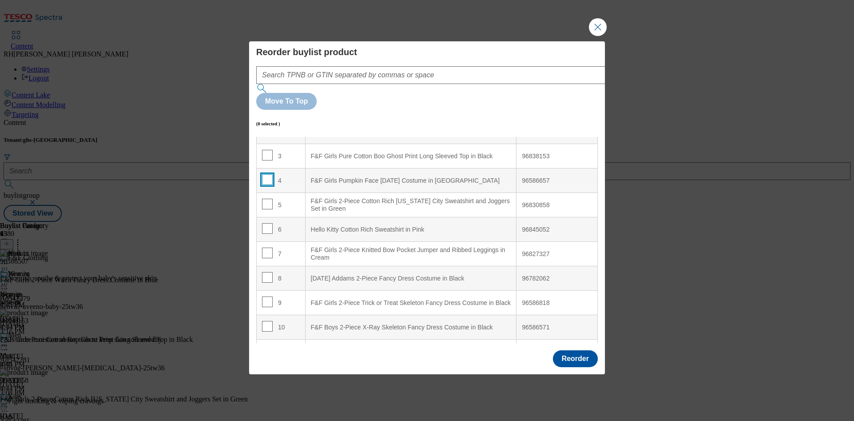
scroll to position [186, 0]
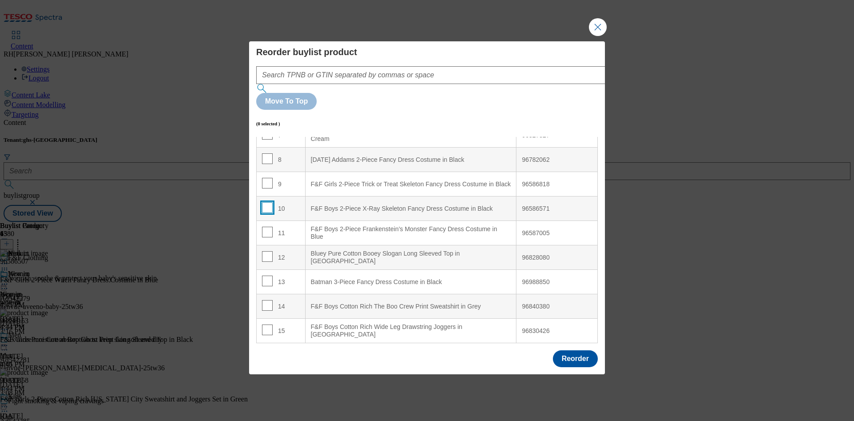
click at [264, 202] on input "Modal" at bounding box center [267, 207] width 11 height 11
checkbox input "true"
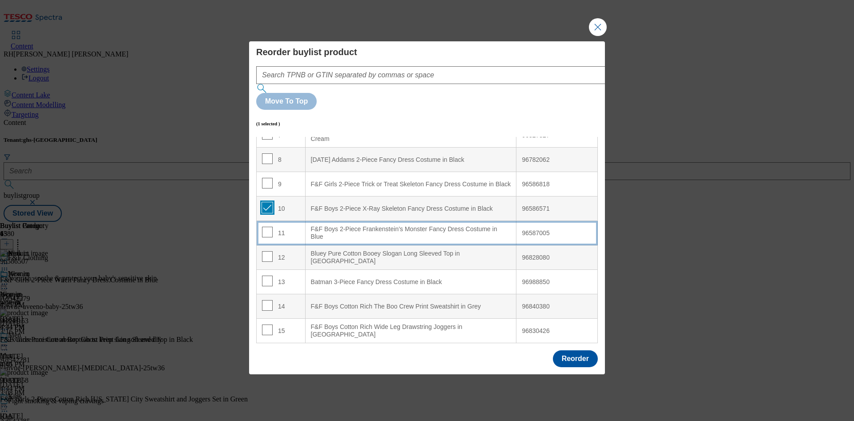
scroll to position [0, 0]
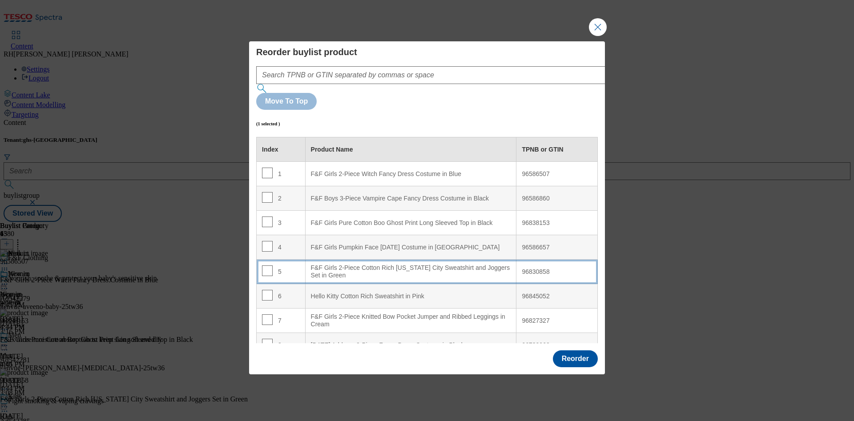
click at [458, 264] on div "F&F Girls 2-Piece Cotton Rich [US_STATE] City Sweatshirt and Joggers Set in Gre…" at bounding box center [411, 272] width 200 height 16
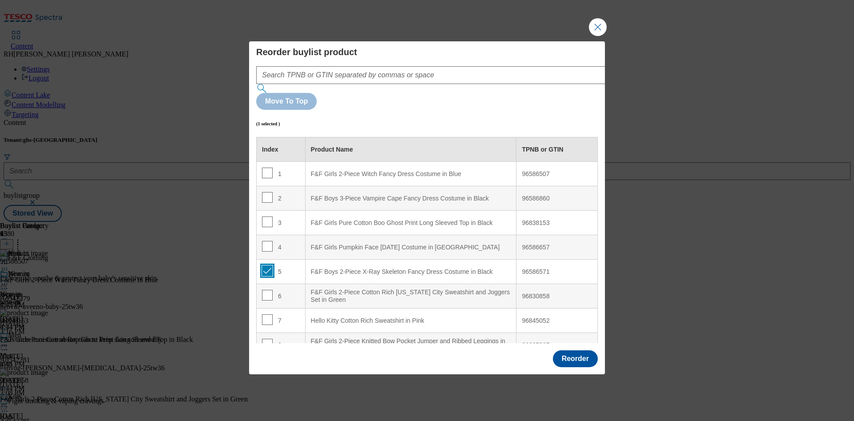
click at [267, 266] on input "Modal" at bounding box center [267, 271] width 11 height 11
checkbox input "false"
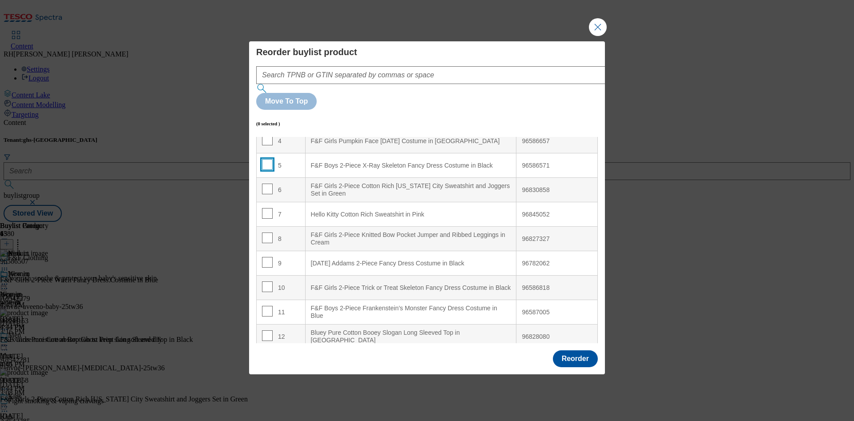
scroll to position [133, 0]
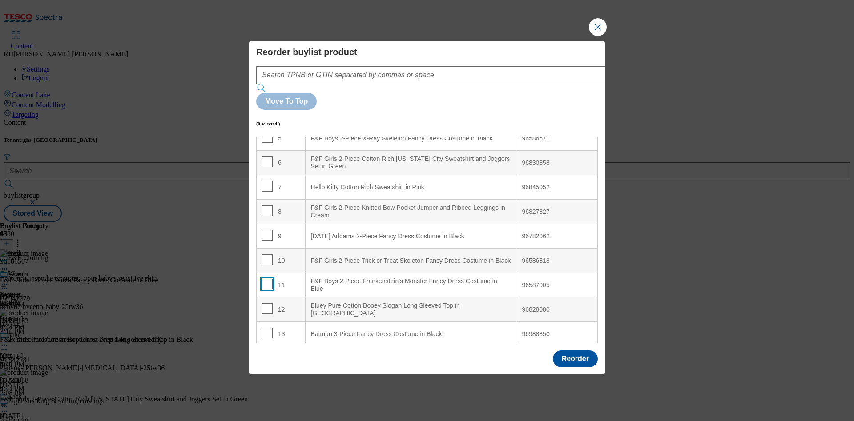
click at [268, 279] on input "Modal" at bounding box center [267, 284] width 11 height 11
checkbox input "true"
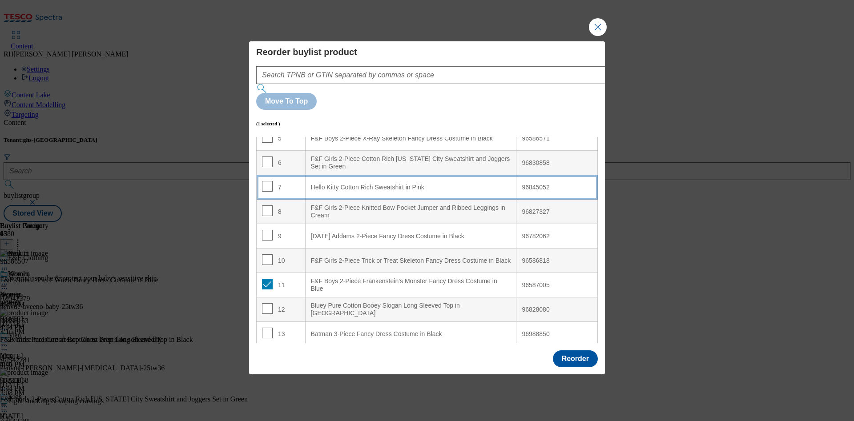
click at [392, 184] on div "Hello Kitty Cotton Rich Sweatshirt in Pink" at bounding box center [411, 188] width 200 height 8
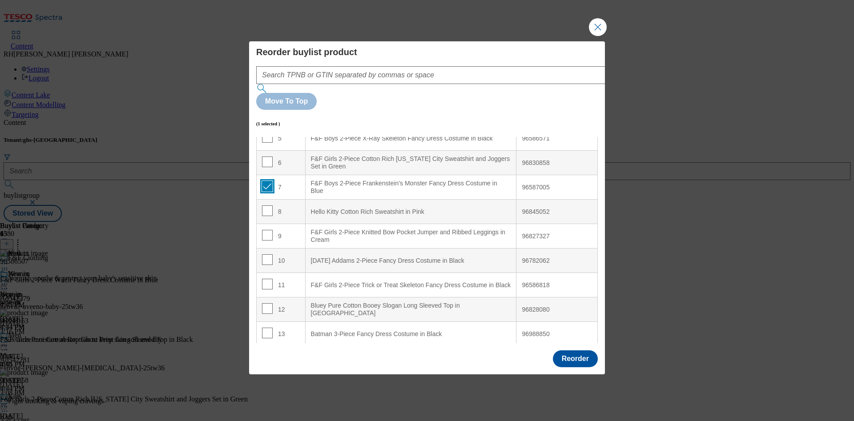
click at [267, 181] on input "Modal" at bounding box center [267, 186] width 11 height 11
checkbox input "false"
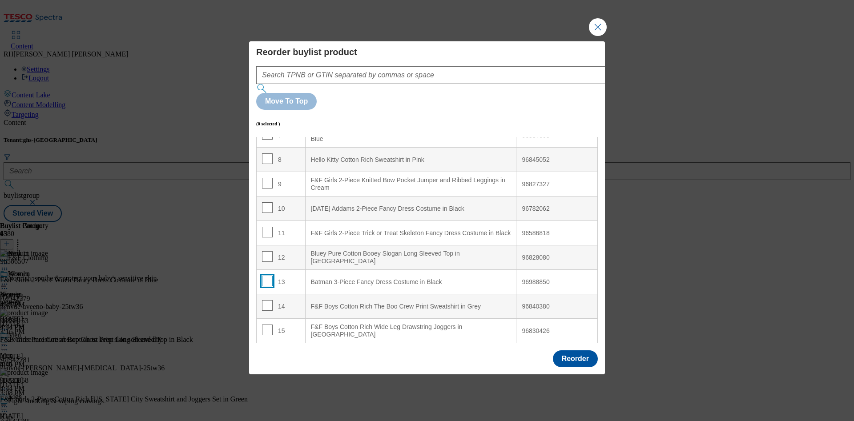
click at [267, 276] on input "Modal" at bounding box center [267, 281] width 11 height 11
checkbox input "true"
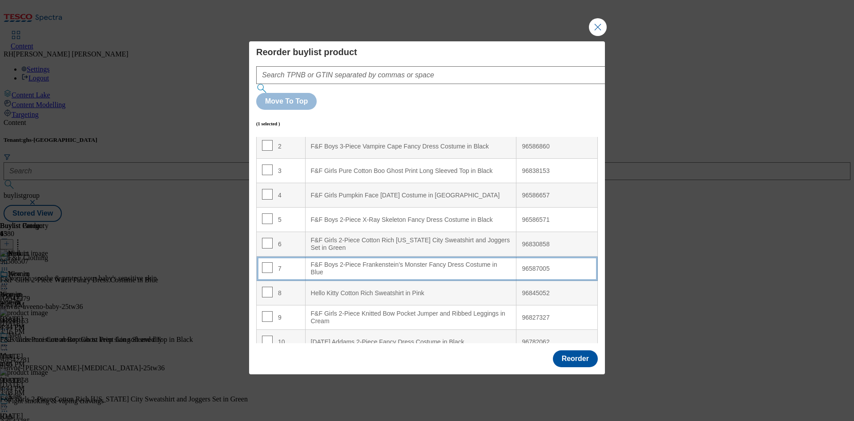
scroll to position [119, 0]
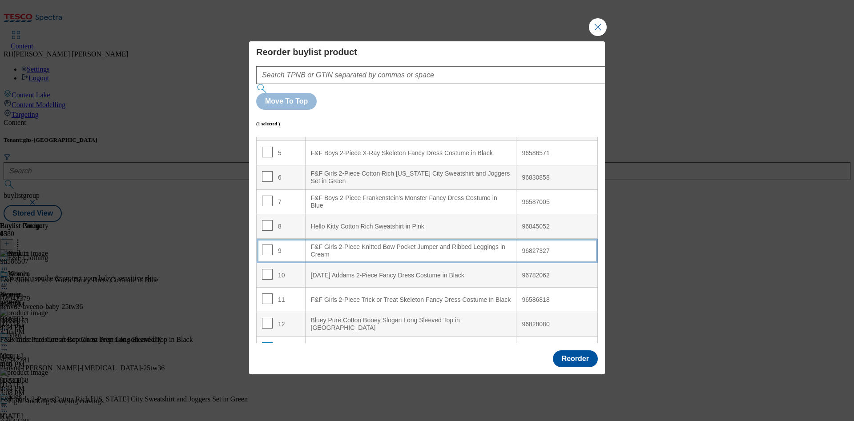
click at [385, 243] on div "F&F Girls 2-Piece Knitted Bow Pocket Jumper and Ribbed Leggings in Cream" at bounding box center [411, 251] width 200 height 16
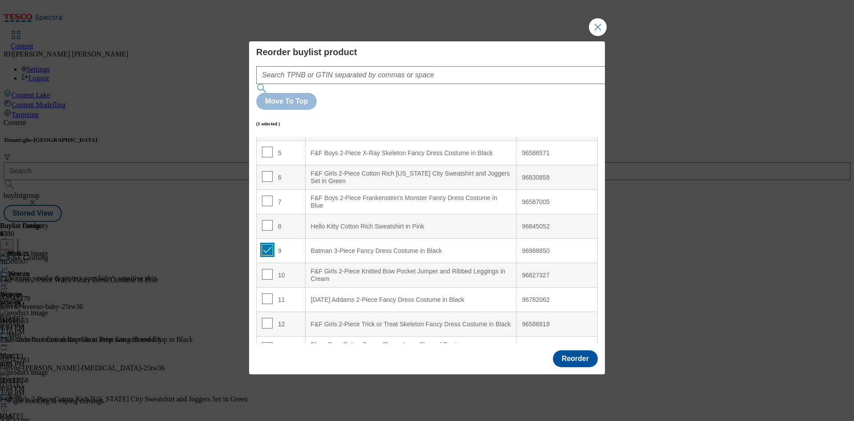
click at [269, 245] on input "Modal" at bounding box center [267, 250] width 11 height 11
checkbox input "false"
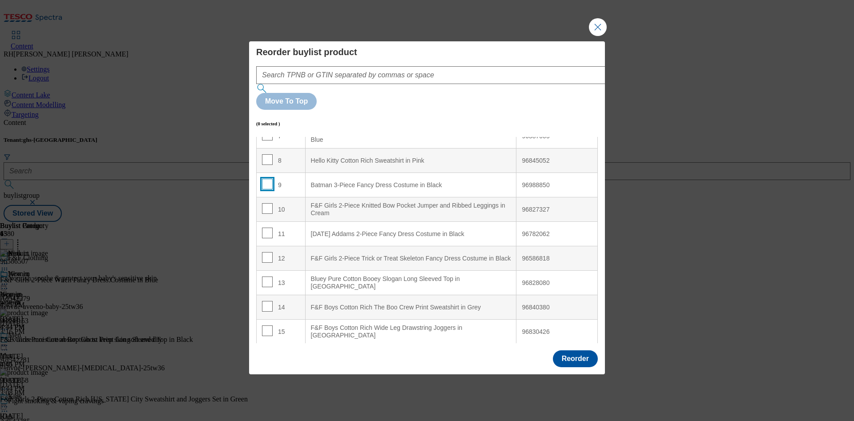
scroll to position [186, 0]
click at [265, 300] on input "Modal" at bounding box center [267, 305] width 11 height 11
checkbox input "true"
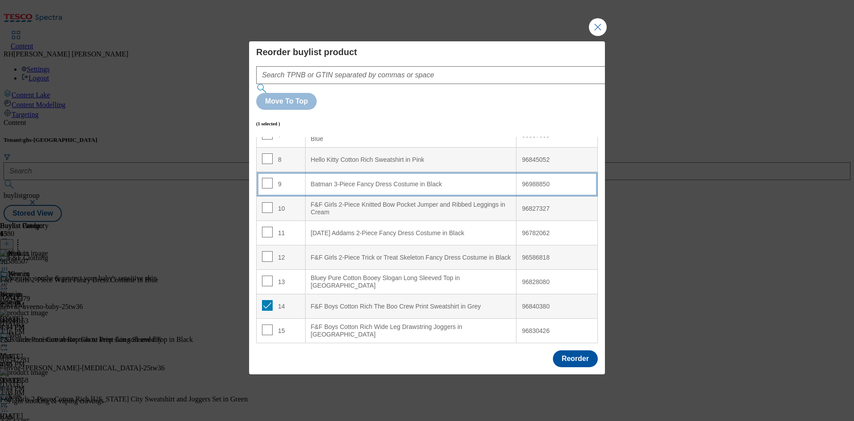
click at [393, 181] on div "Batman 3-Piece Fancy Dress Costume in Black" at bounding box center [411, 185] width 200 height 8
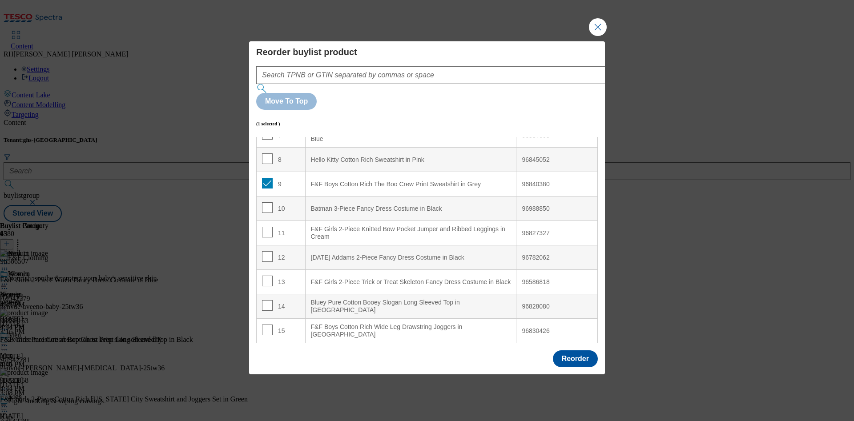
click at [273, 178] on div "9" at bounding box center [281, 184] width 38 height 13
click at [268, 178] on input "Modal" at bounding box center [267, 183] width 11 height 11
checkbox input "false"
click at [267, 276] on input "Modal" at bounding box center [267, 281] width 11 height 11
checkbox input "true"
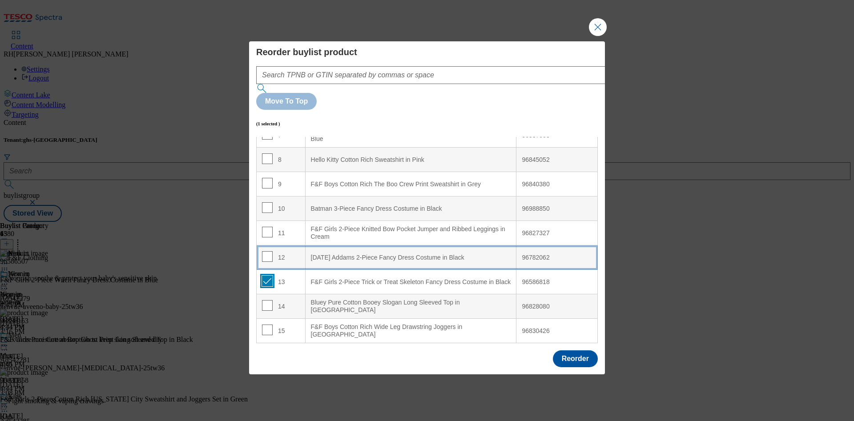
scroll to position [52, 0]
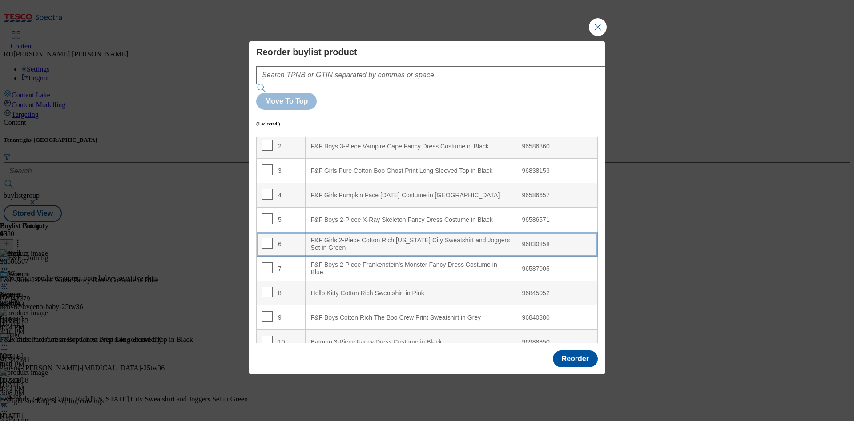
click at [413, 237] on div "F&F Girls 2-Piece Cotton Rich [US_STATE] City Sweatshirt and Joggers Set in Gre…" at bounding box center [411, 245] width 200 height 16
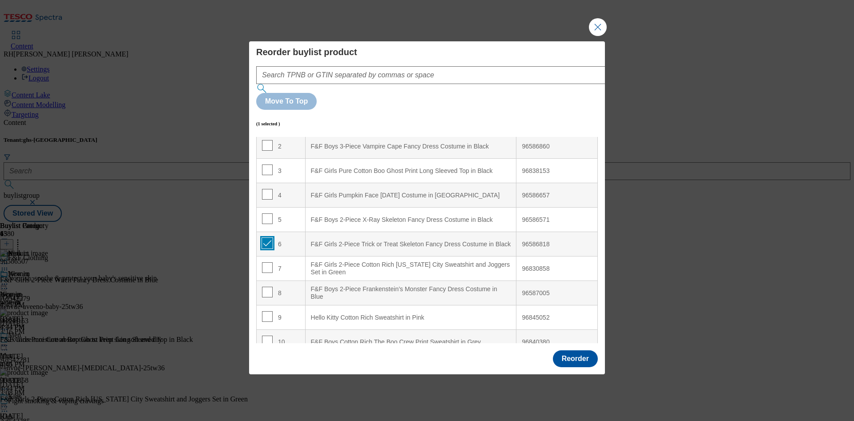
click at [267, 238] on input "Modal" at bounding box center [267, 243] width 11 height 11
checkbox input "false"
click at [265, 287] on input "Modal" at bounding box center [267, 292] width 11 height 11
checkbox input "true"
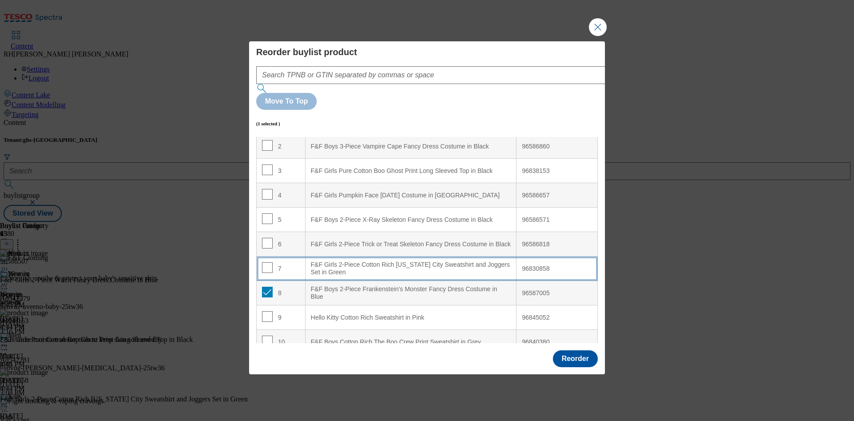
click at [388, 261] on div "F&F Girls 2-Piece Cotton Rich [US_STATE] City Sweatshirt and Joggers Set in Gre…" at bounding box center [411, 269] width 200 height 16
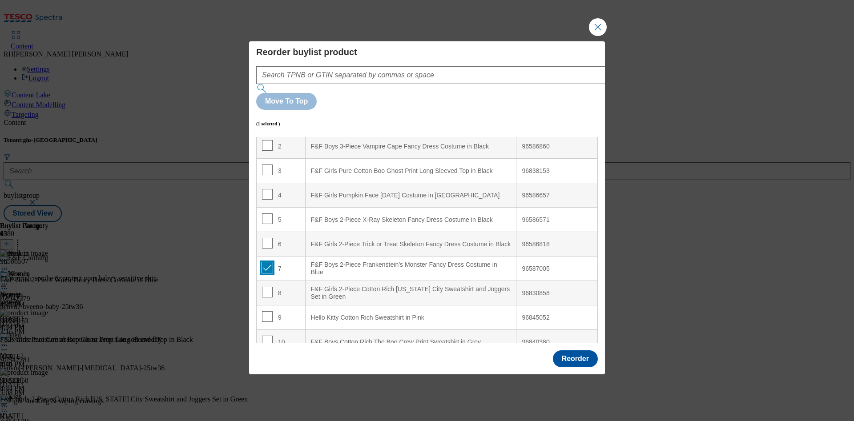
click at [267, 263] on input "Modal" at bounding box center [267, 268] width 11 height 11
checkbox input "false"
click at [574, 351] on button "Reorder" at bounding box center [575, 359] width 45 height 17
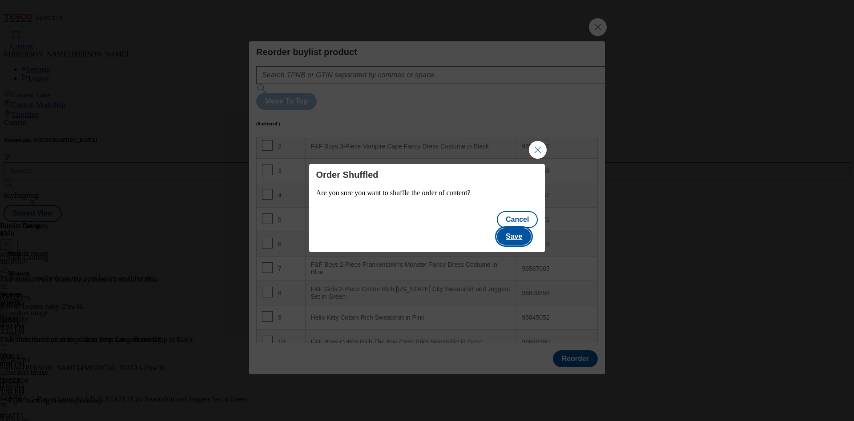
click at [527, 228] on button "Save" at bounding box center [514, 236] width 34 height 17
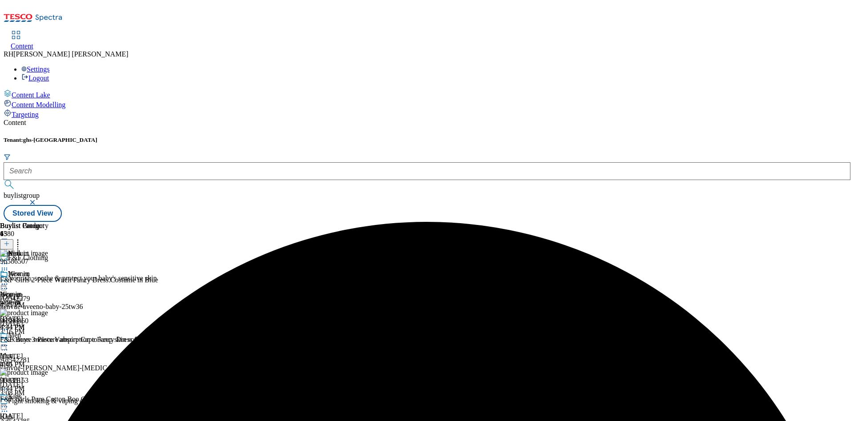
click at [9, 403] on icon at bounding box center [4, 407] width 9 height 9
click at [41, 420] on button "Edit" at bounding box center [30, 425] width 24 height 10
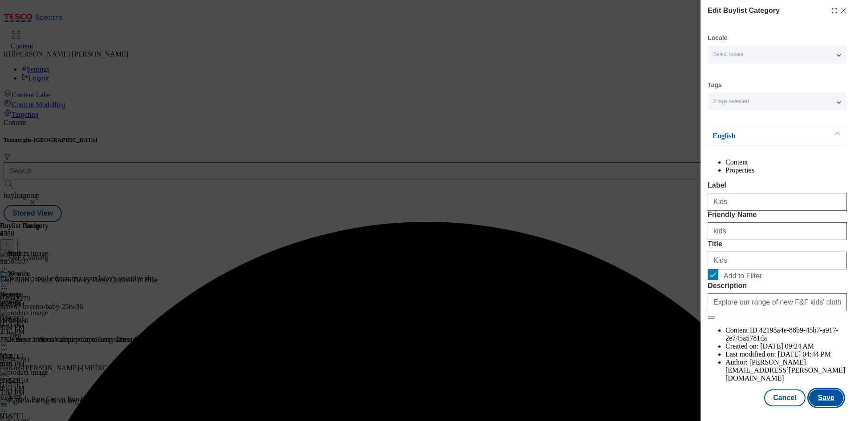
scroll to position [27, 0]
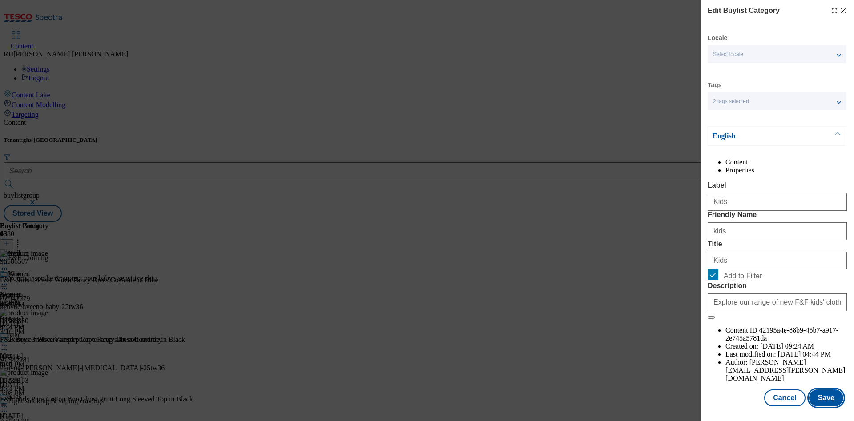
click at [817, 391] on button "Save" at bounding box center [826, 398] width 34 height 17
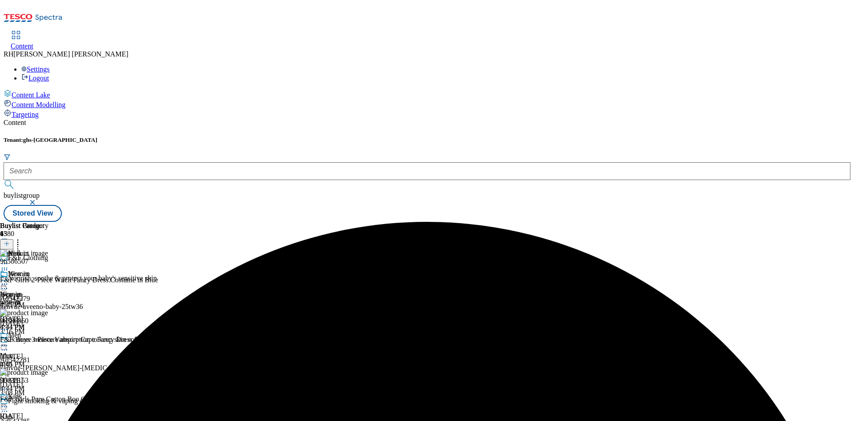
scroll to position [67, 0]
click at [9, 403] on icon at bounding box center [4, 407] width 9 height 9
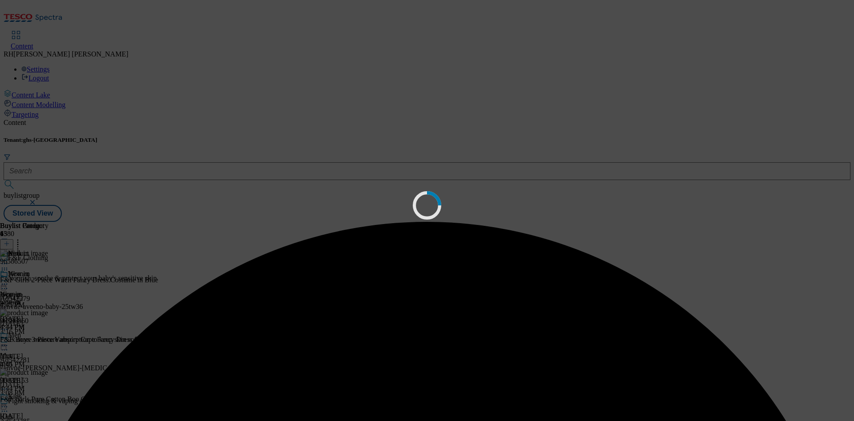
scroll to position [0, 0]
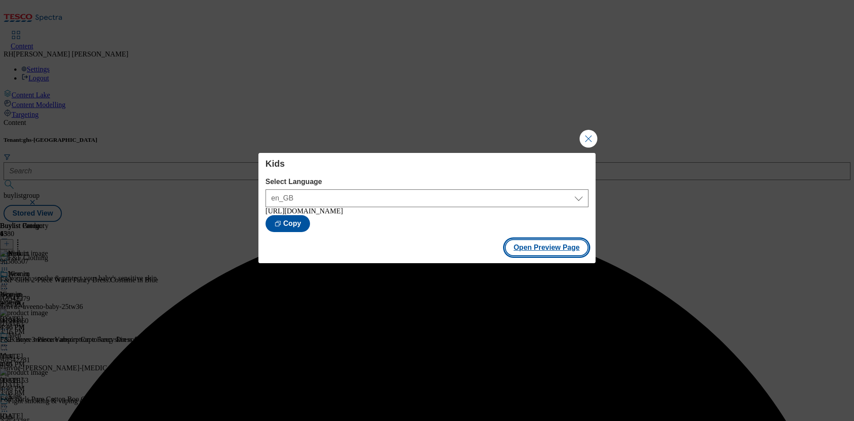
click at [557, 250] on button "Open Preview Page" at bounding box center [547, 247] width 84 height 17
click at [586, 133] on button "Close Modal" at bounding box center [589, 139] width 18 height 18
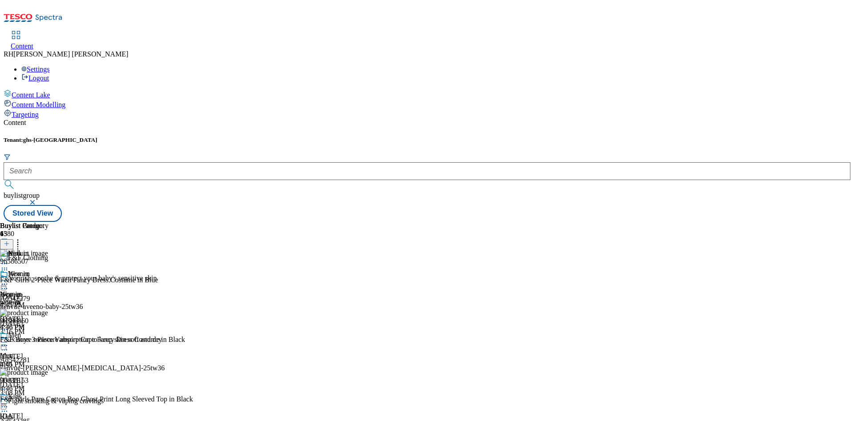
click at [9, 403] on icon at bounding box center [4, 407] width 9 height 9
click at [22, 291] on span "Women" at bounding box center [11, 295] width 22 height 8
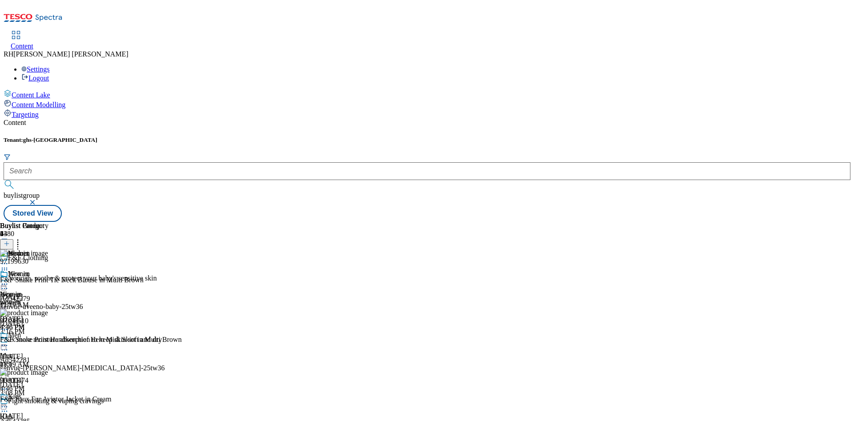
click at [10, 241] on icon at bounding box center [7, 244] width 6 height 6
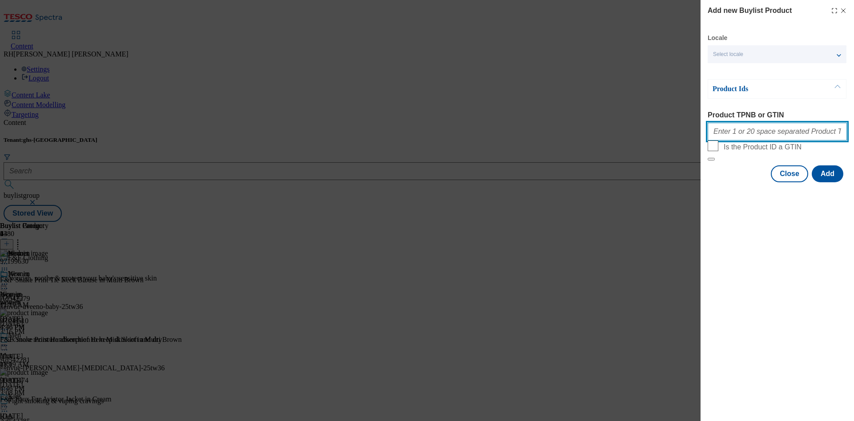
click at [762, 130] on input "Product TPNB or GTIN" at bounding box center [777, 132] width 139 height 18
paste input "96701925"
type input "96701925"
click at [838, 182] on button "Add" at bounding box center [828, 174] width 32 height 17
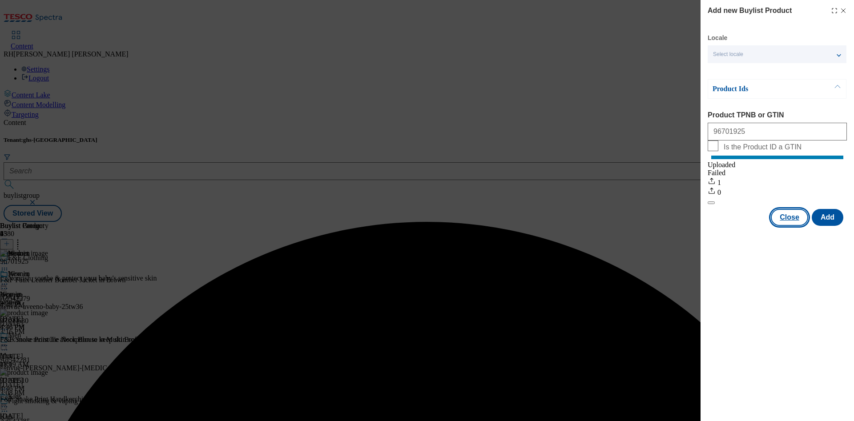
click at [796, 226] on button "Close" at bounding box center [789, 217] width 37 height 17
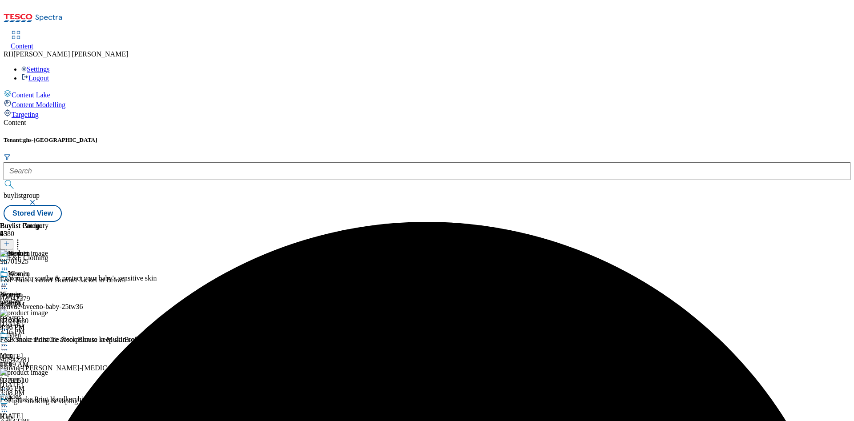
click at [22, 238] on icon at bounding box center [17, 242] width 9 height 9
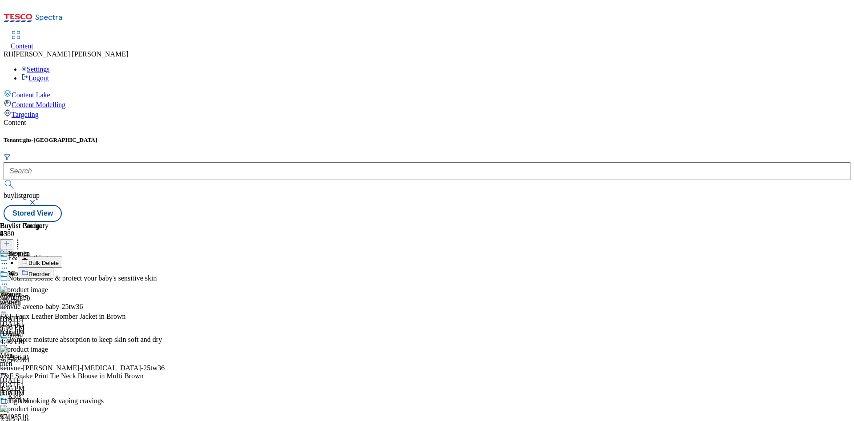
click at [50, 271] on span "Reorder" at bounding box center [38, 274] width 21 height 7
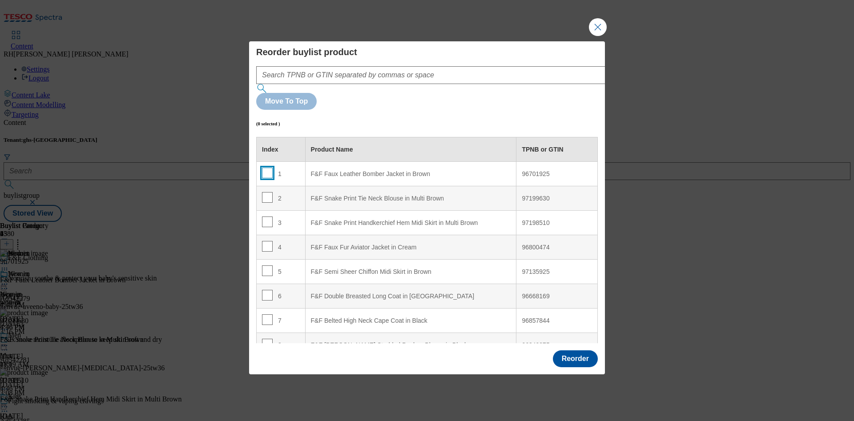
click at [270, 168] on input "Modal" at bounding box center [267, 173] width 11 height 11
checkbox input "true"
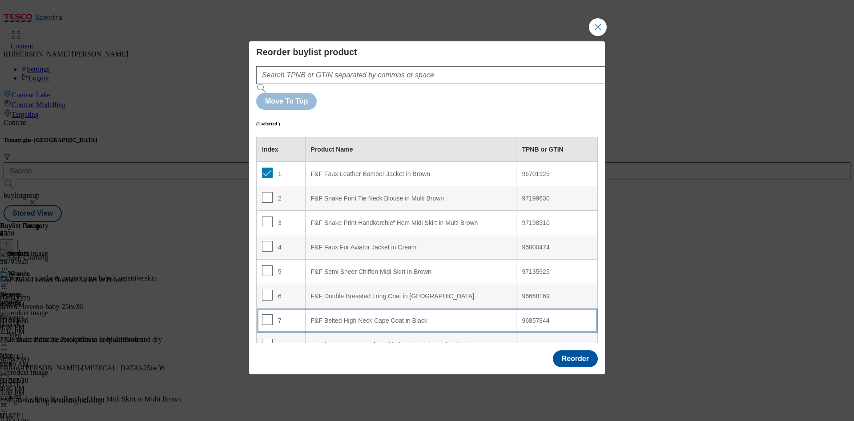
click at [426, 317] on div "F&F Belted High Neck Cape Coat in Black" at bounding box center [411, 321] width 200 height 8
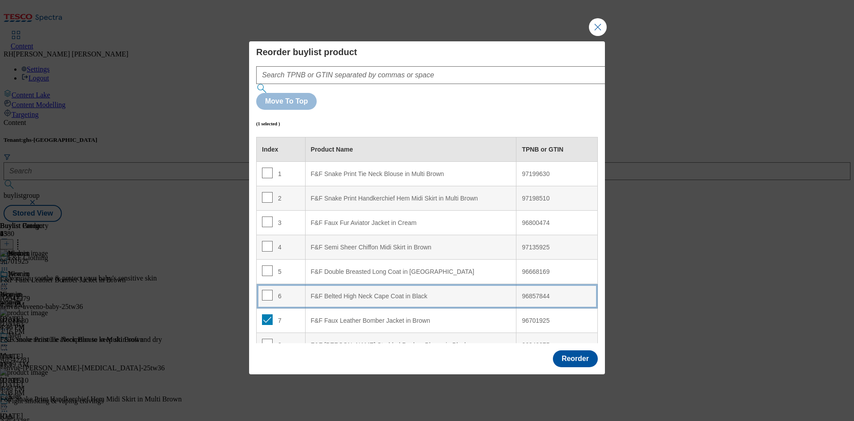
click at [421, 293] on div "F&F Belted High Neck Cape Coat in Black" at bounding box center [411, 297] width 200 height 8
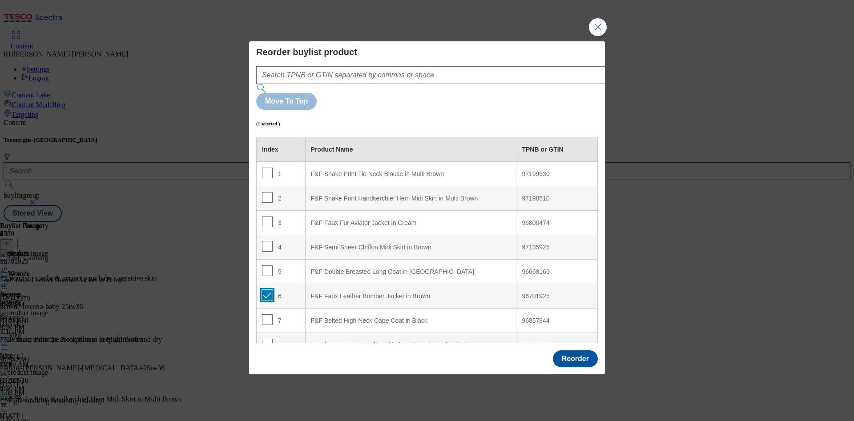
click at [268, 290] on input "Modal" at bounding box center [267, 295] width 11 height 11
checkbox input "false"
click at [583, 351] on button "Reorder" at bounding box center [575, 359] width 45 height 17
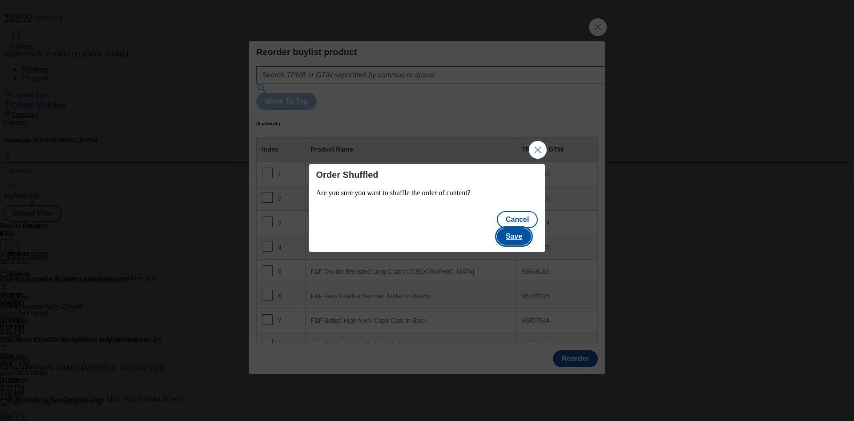
click at [531, 230] on button "Save" at bounding box center [514, 236] width 34 height 17
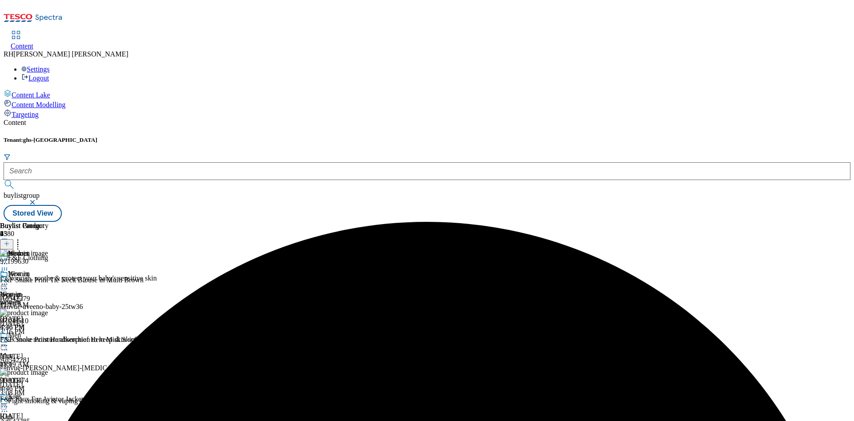
click at [9, 280] on icon at bounding box center [4, 284] width 9 height 9
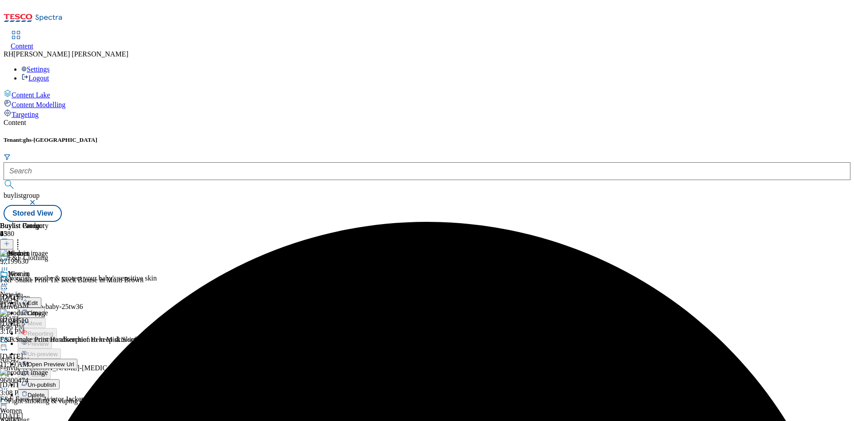
click at [38, 300] on span "Edit" at bounding box center [33, 303] width 10 height 7
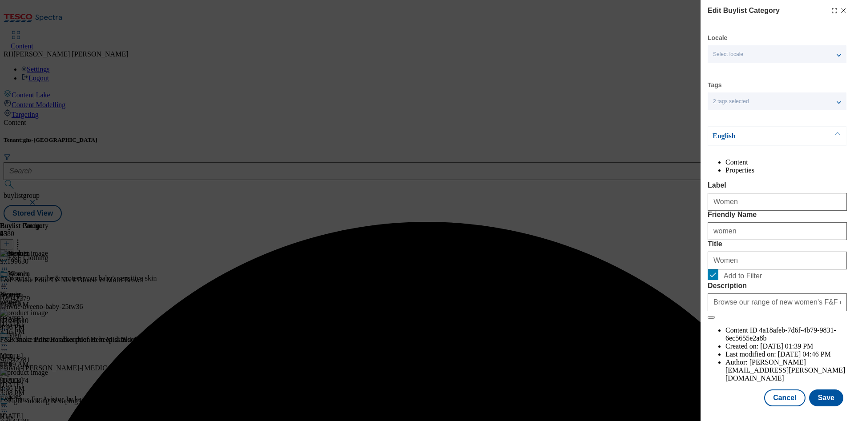
scroll to position [27, 0]
click at [812, 390] on button "Save" at bounding box center [826, 398] width 34 height 17
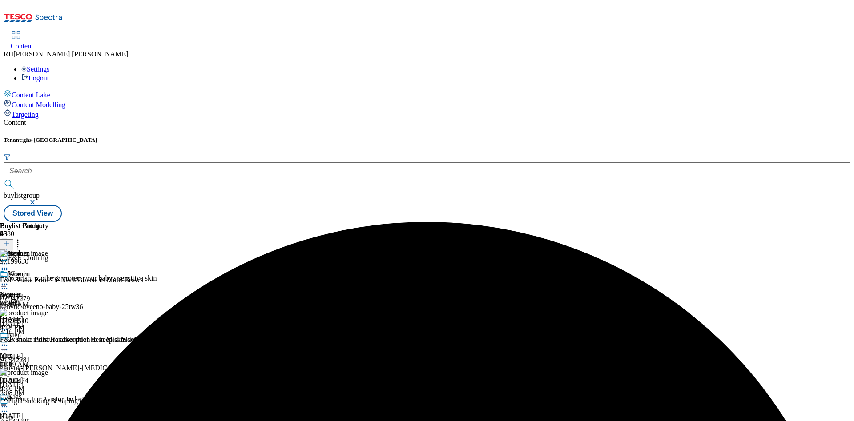
click at [9, 280] on icon at bounding box center [4, 284] width 9 height 9
click at [48, 341] on span "Preview" at bounding box center [38, 344] width 21 height 7
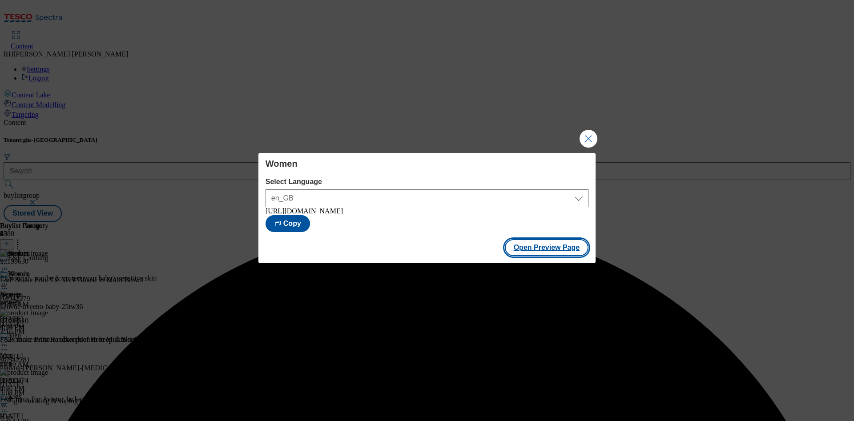
click at [540, 256] on button "Open Preview Page" at bounding box center [547, 247] width 84 height 17
click at [588, 137] on button "Close Modal" at bounding box center [589, 139] width 18 height 18
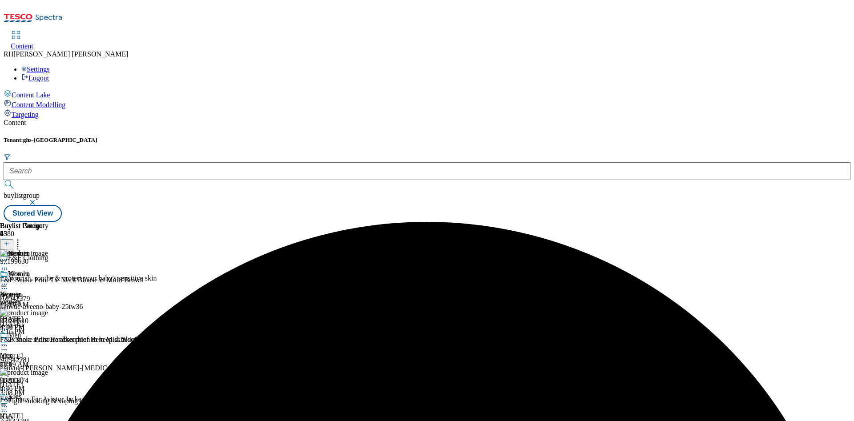
click at [9, 280] on icon at bounding box center [4, 284] width 9 height 9
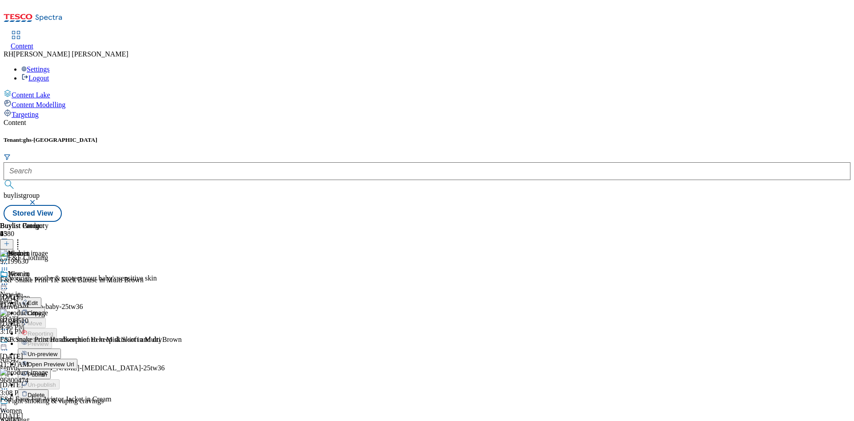
click at [51, 369] on button "Publish" at bounding box center [34, 374] width 33 height 10
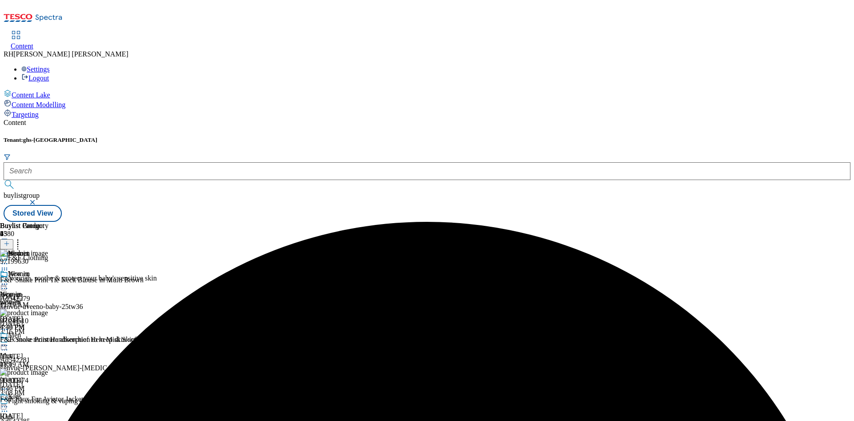
click at [9, 280] on icon at bounding box center [4, 284] width 9 height 9
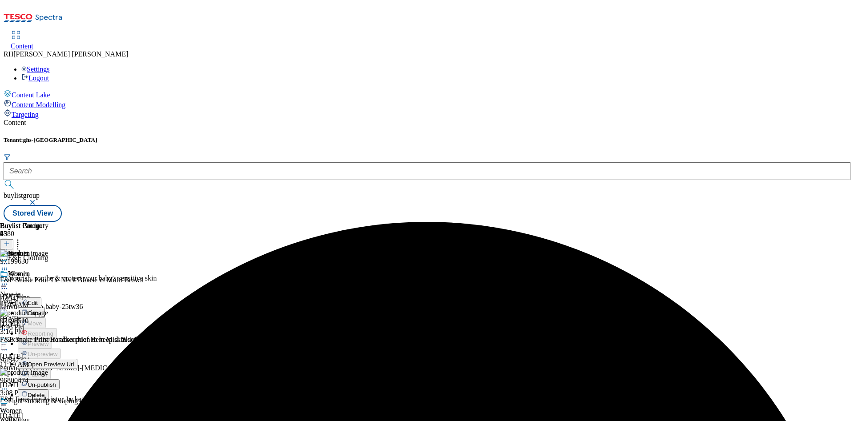
click at [74, 361] on span "Open Preview Url" at bounding box center [51, 364] width 46 height 7
